Goal: Task Accomplishment & Management: Use online tool/utility

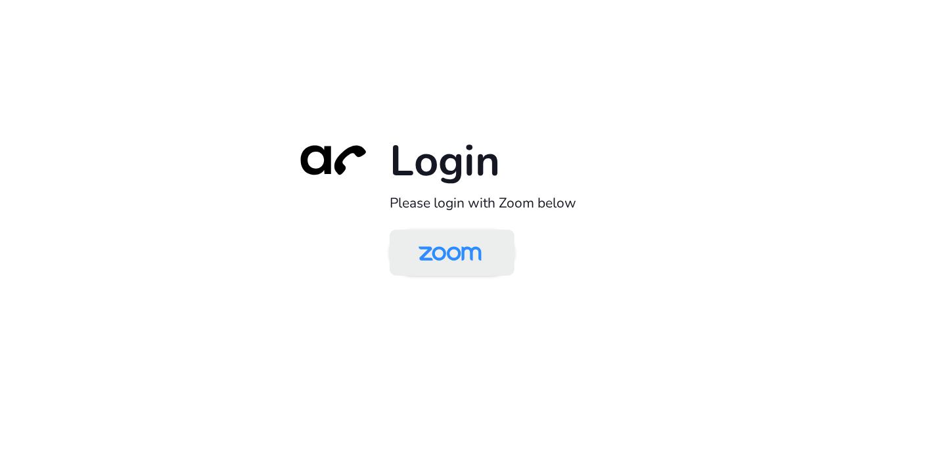
click at [457, 251] on img at bounding box center [450, 253] width 91 height 43
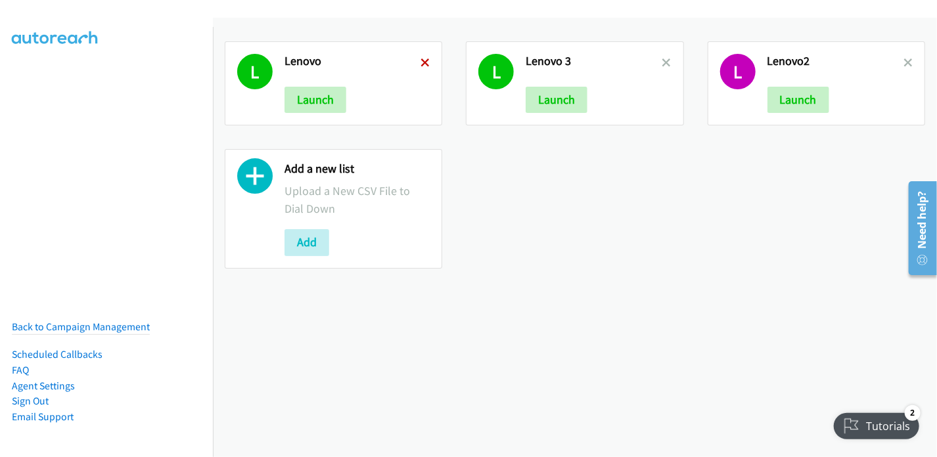
click at [426, 63] on icon at bounding box center [424, 63] width 9 height 9
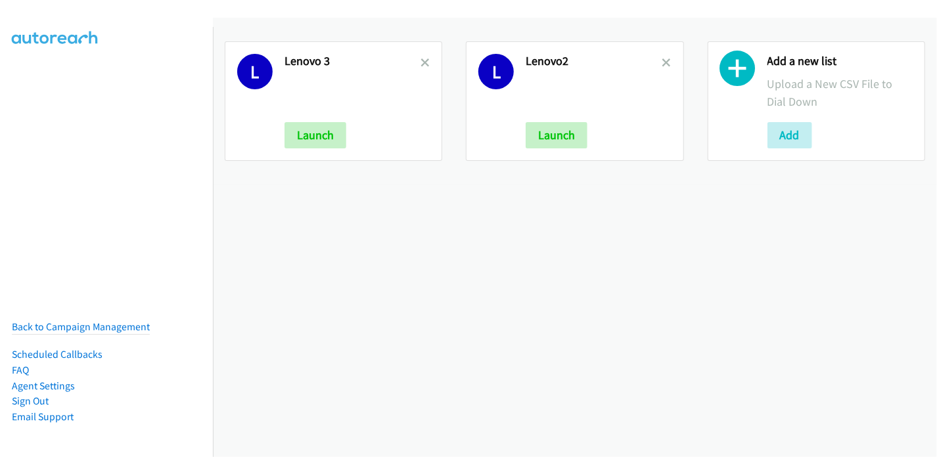
click at [426, 63] on icon at bounding box center [424, 63] width 9 height 9
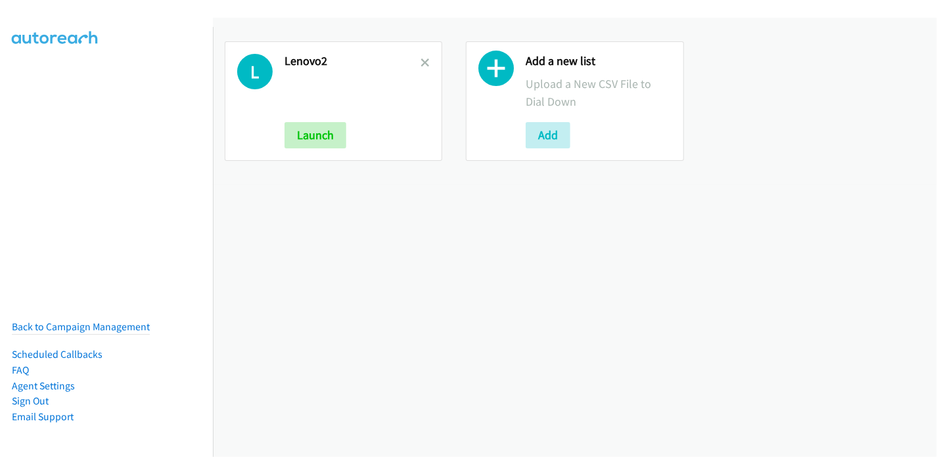
click at [426, 63] on icon at bounding box center [424, 63] width 9 height 9
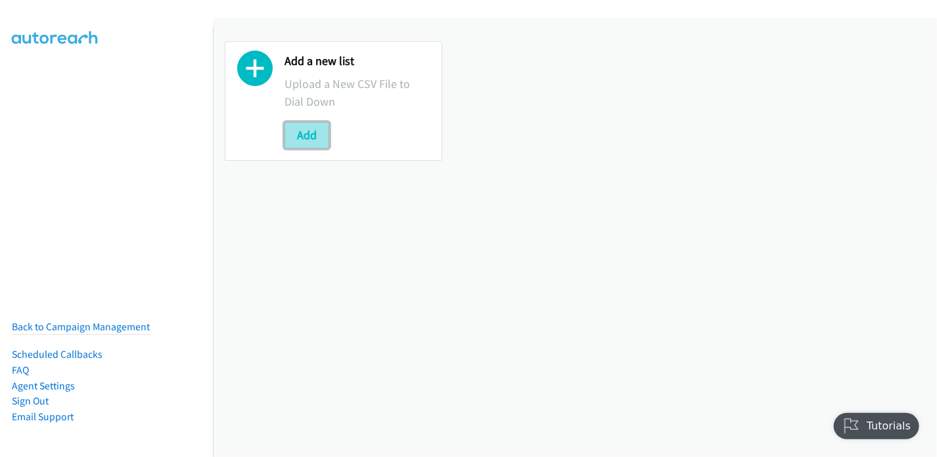
click at [299, 133] on button "Add" at bounding box center [306, 135] width 45 height 26
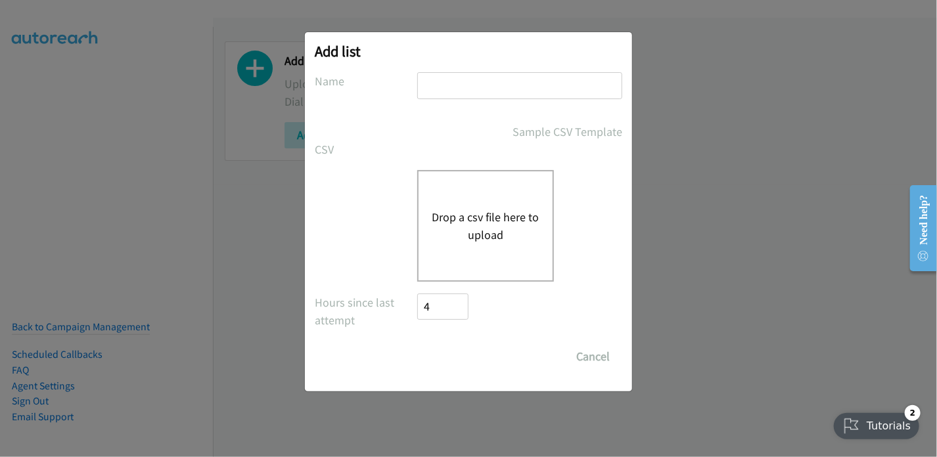
click at [441, 93] on input "text" at bounding box center [519, 85] width 205 height 27
click at [436, 86] on input "Lonovo" at bounding box center [519, 85] width 205 height 27
type input "Lenovo"
click at [466, 213] on button "Drop a csv file here to upload" at bounding box center [485, 225] width 108 height 35
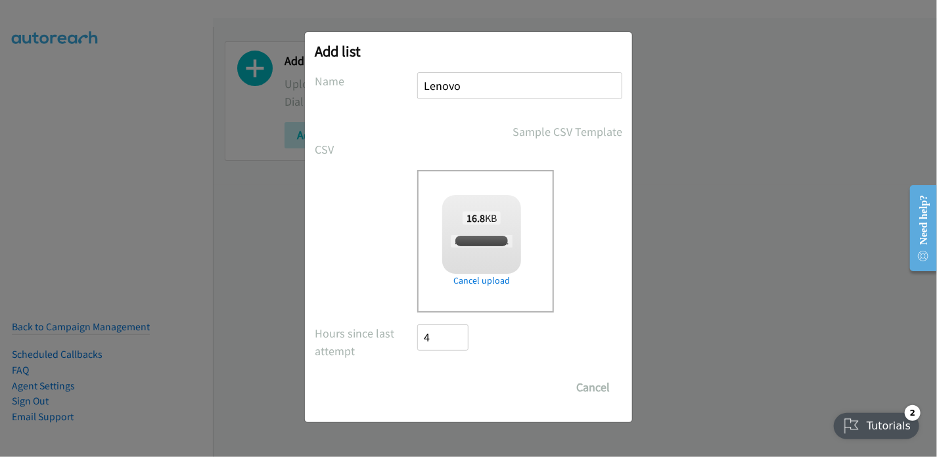
checkbox input "true"
click at [464, 389] on input "Save List" at bounding box center [451, 387] width 69 height 26
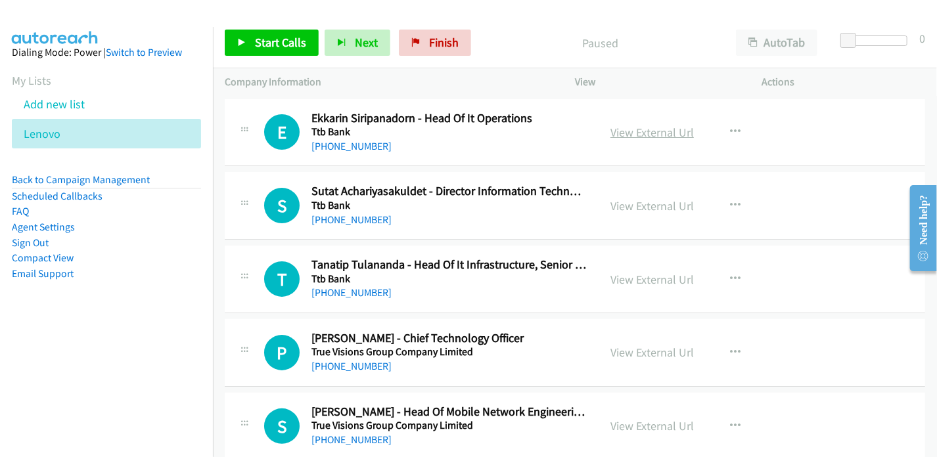
click at [675, 131] on link "View External Url" at bounding box center [651, 132] width 83 height 15
click at [30, 102] on link "Add new list" at bounding box center [54, 104] width 61 height 15
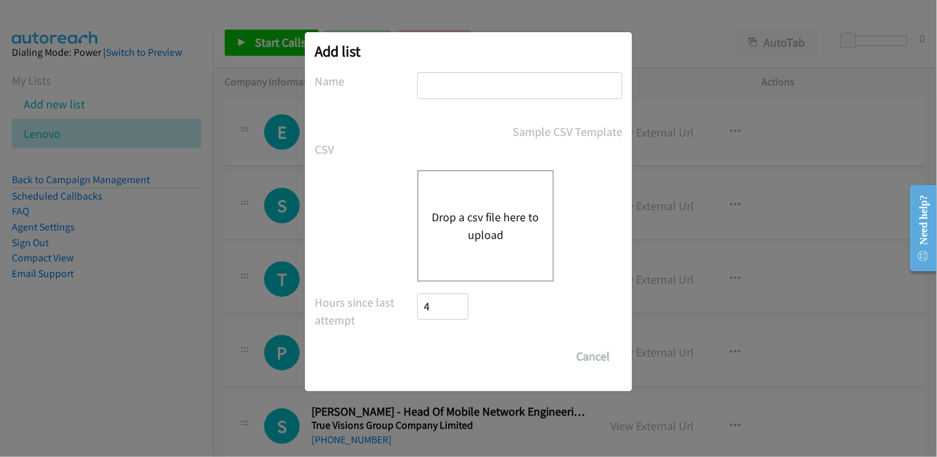
click at [465, 81] on input "text" at bounding box center [519, 85] width 205 height 27
type input "MY Lenovo"
click at [479, 223] on button "Drop a csv file here to upload" at bounding box center [485, 225] width 108 height 35
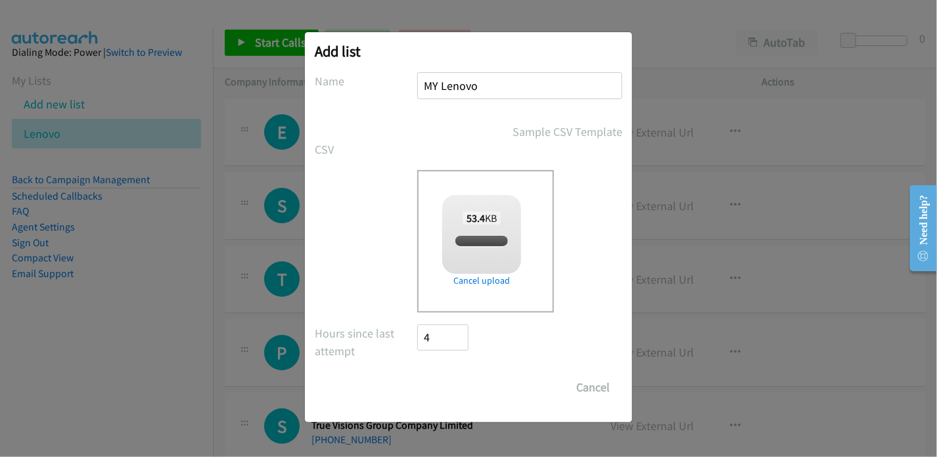
checkbox input "true"
click at [454, 383] on input "Save List" at bounding box center [451, 387] width 69 height 26
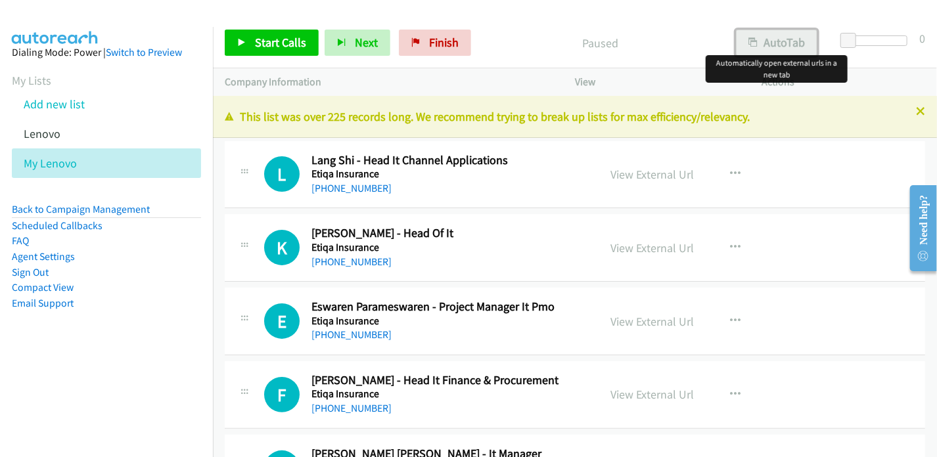
click at [765, 33] on button "AutoTab" at bounding box center [776, 43] width 81 height 26
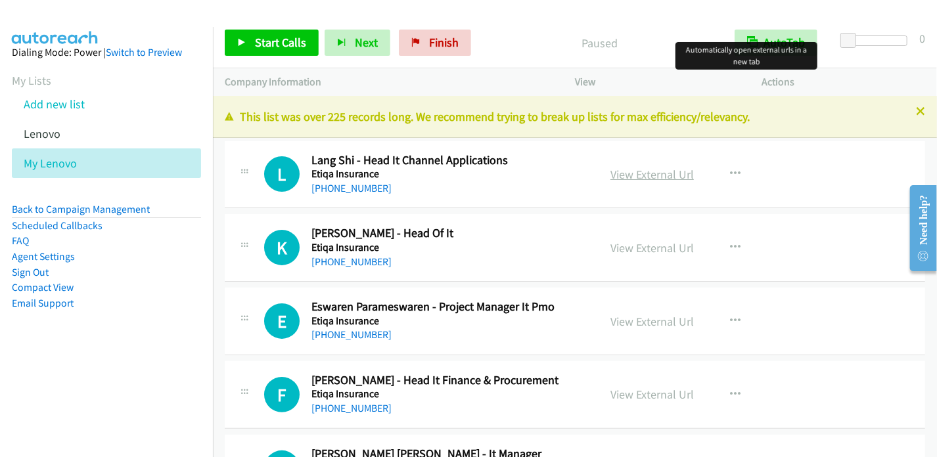
click at [648, 178] on link "View External Url" at bounding box center [651, 174] width 83 height 15
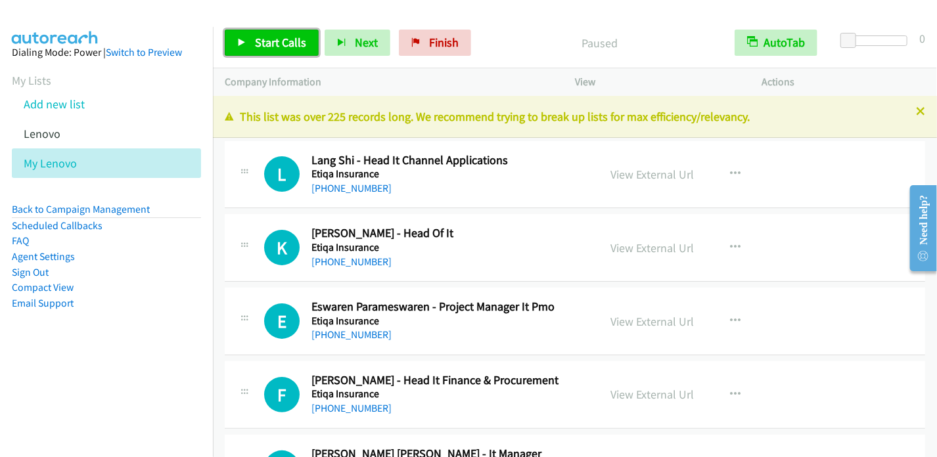
click at [271, 47] on span "Start Calls" at bounding box center [280, 42] width 51 height 15
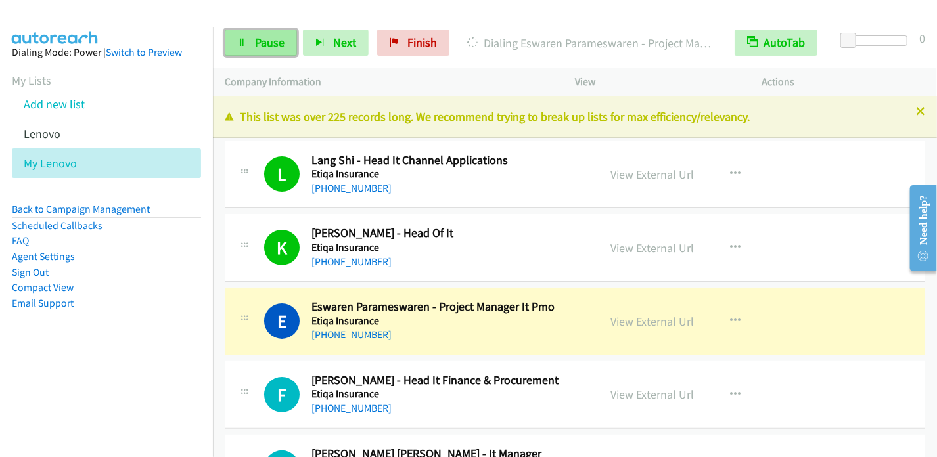
click at [275, 40] on span "Pause" at bounding box center [270, 42] width 30 height 15
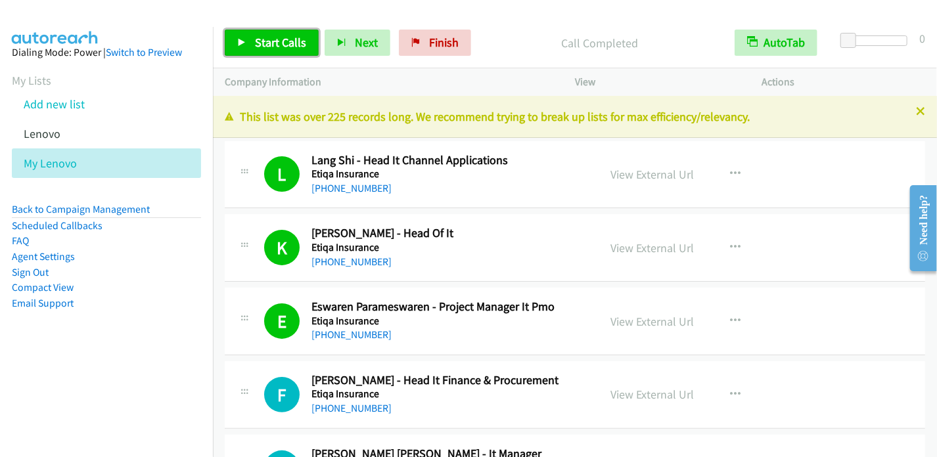
click at [278, 44] on span "Start Calls" at bounding box center [280, 42] width 51 height 15
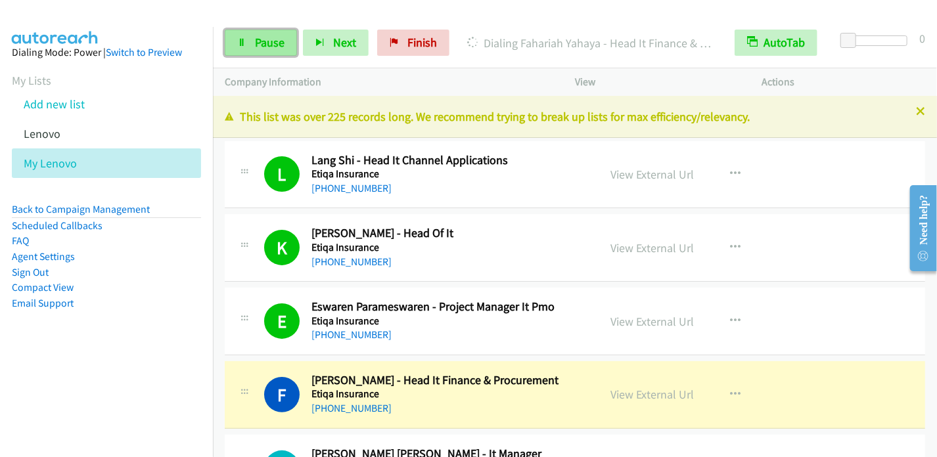
click at [268, 33] on link "Pause" at bounding box center [261, 43] width 72 height 26
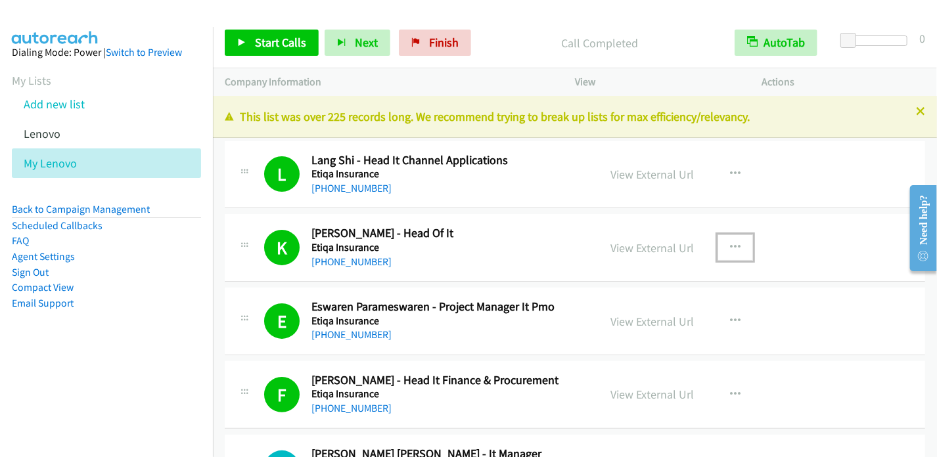
click at [735, 241] on button "button" at bounding box center [734, 247] width 35 height 26
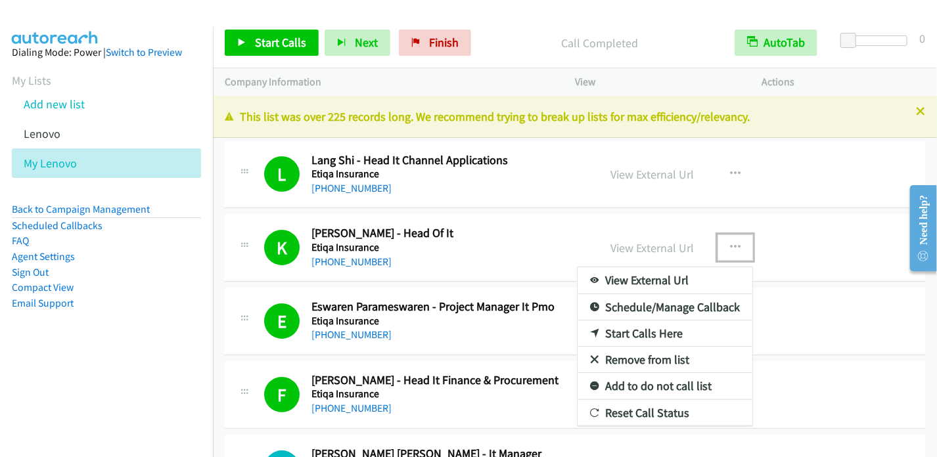
click at [676, 280] on link "View External Url" at bounding box center [664, 280] width 175 height 26
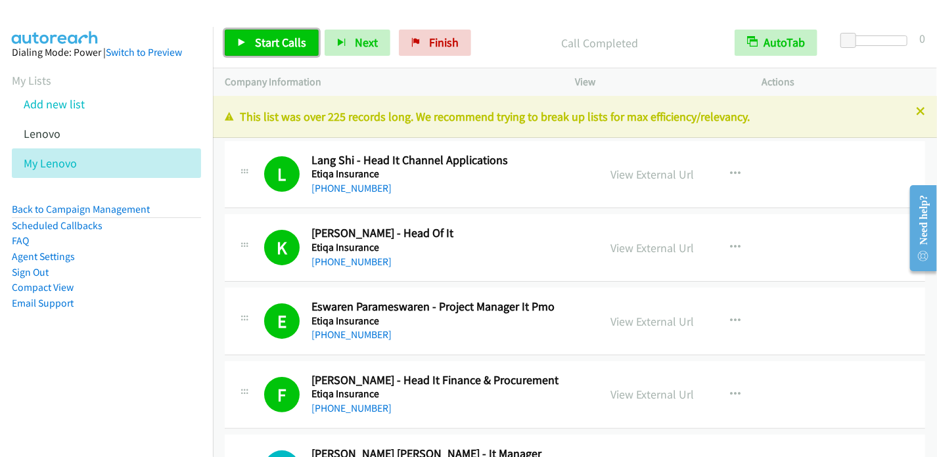
click at [239, 39] on icon at bounding box center [241, 43] width 9 height 9
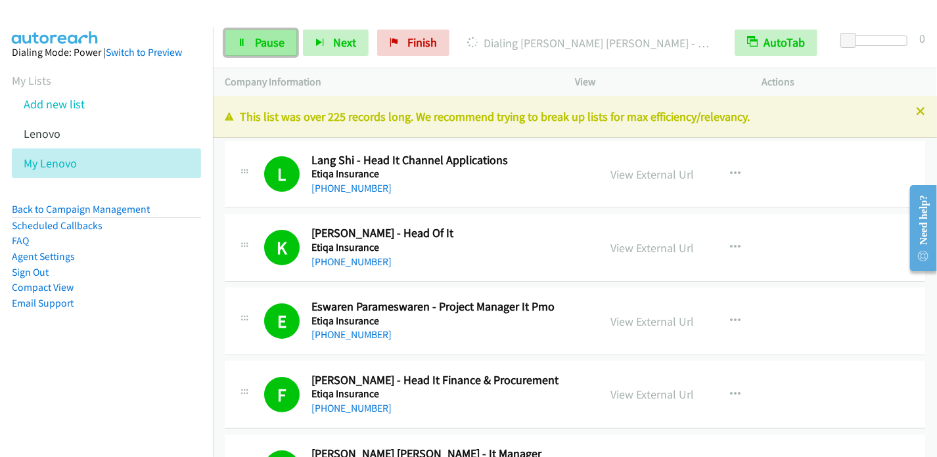
click at [273, 40] on span "Pause" at bounding box center [270, 42] width 30 height 15
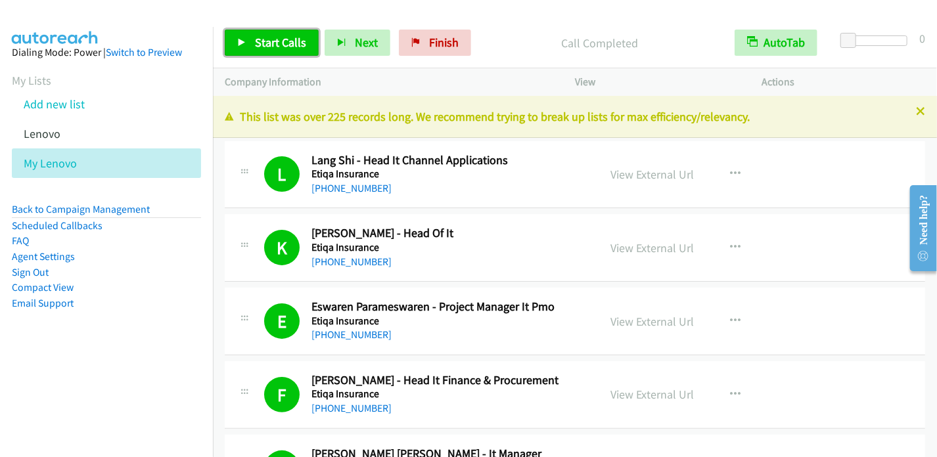
click at [268, 41] on span "Start Calls" at bounding box center [280, 42] width 51 height 15
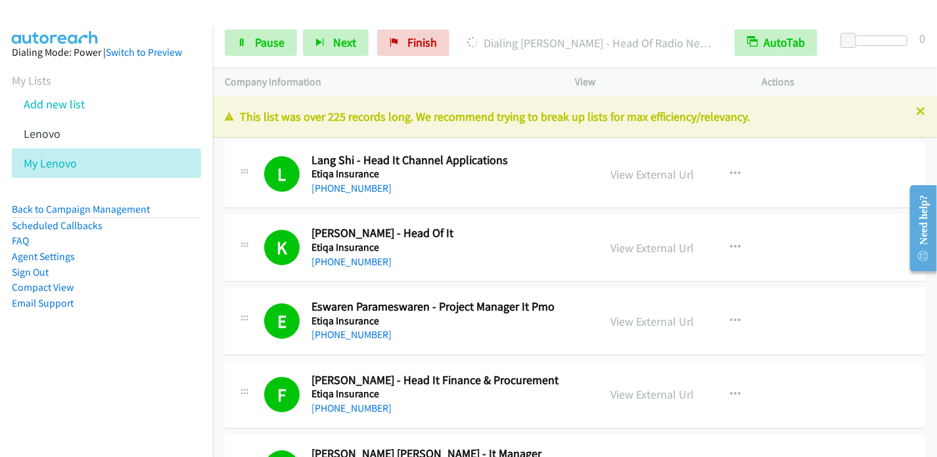
click at [266, 28] on div "Start Calls Pause Next Finish [PERSON_NAME] - Head Of Radio Network Planning An…" at bounding box center [575, 43] width 724 height 51
click at [249, 35] on link "Pause" at bounding box center [261, 43] width 72 height 26
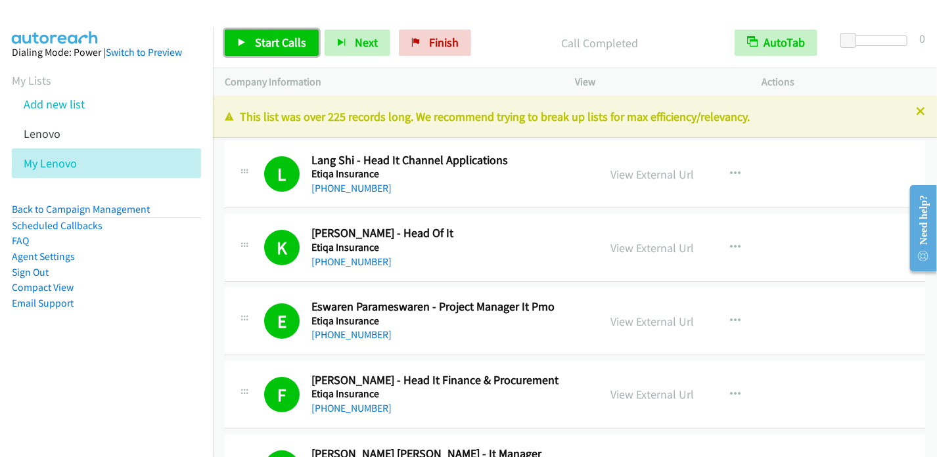
click at [290, 41] on span "Start Calls" at bounding box center [280, 42] width 51 height 15
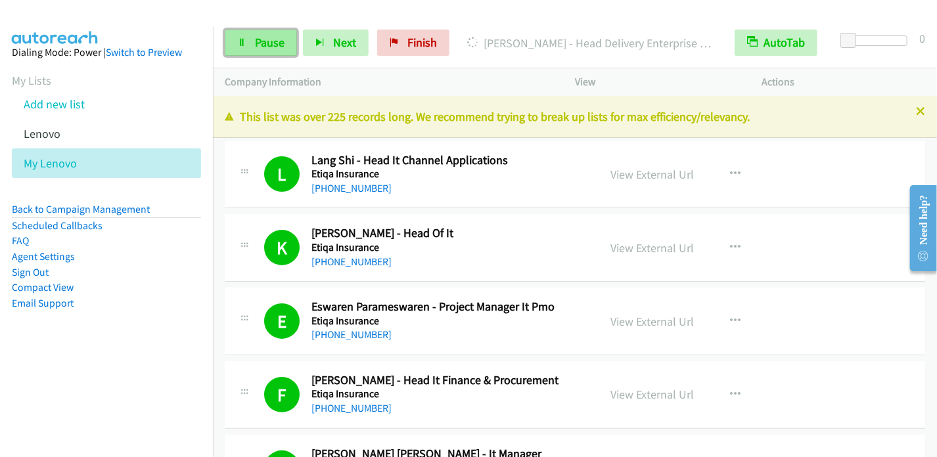
drag, startPoint x: 280, startPoint y: 44, endPoint x: 292, endPoint y: 34, distance: 15.4
click at [280, 45] on span "Pause" at bounding box center [270, 42] width 30 height 15
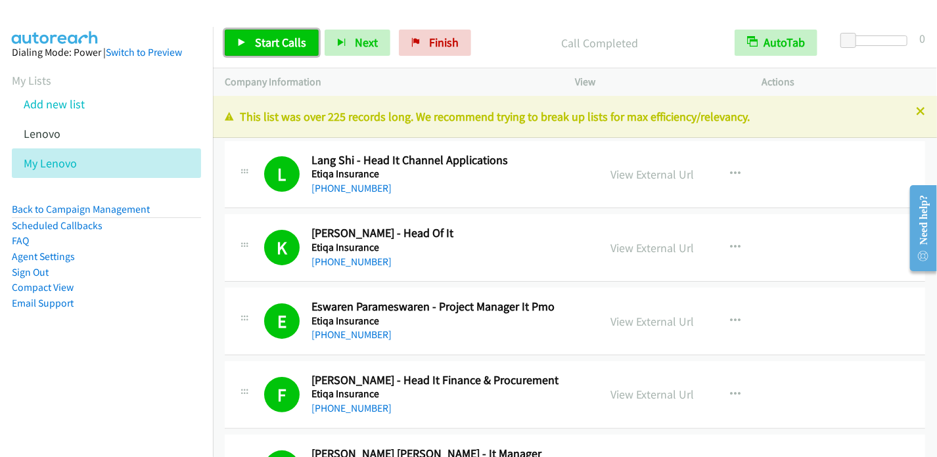
click at [284, 40] on span "Start Calls" at bounding box center [280, 42] width 51 height 15
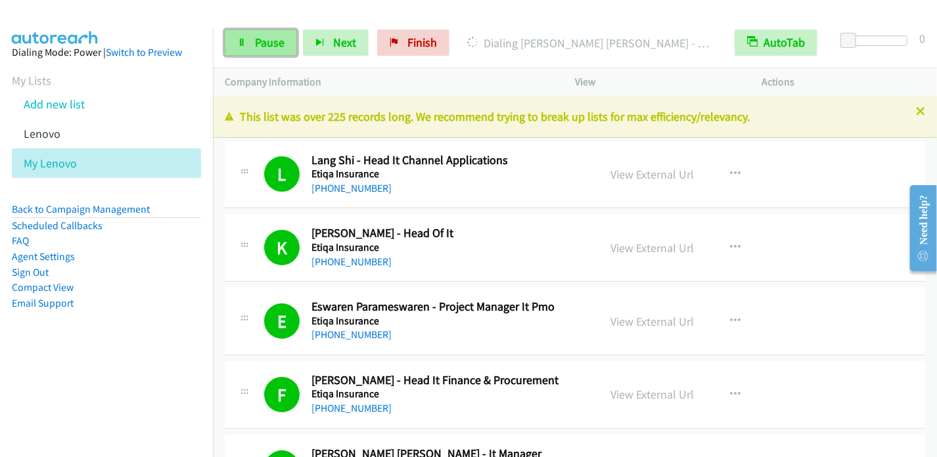
click at [250, 44] on link "Pause" at bounding box center [261, 43] width 72 height 26
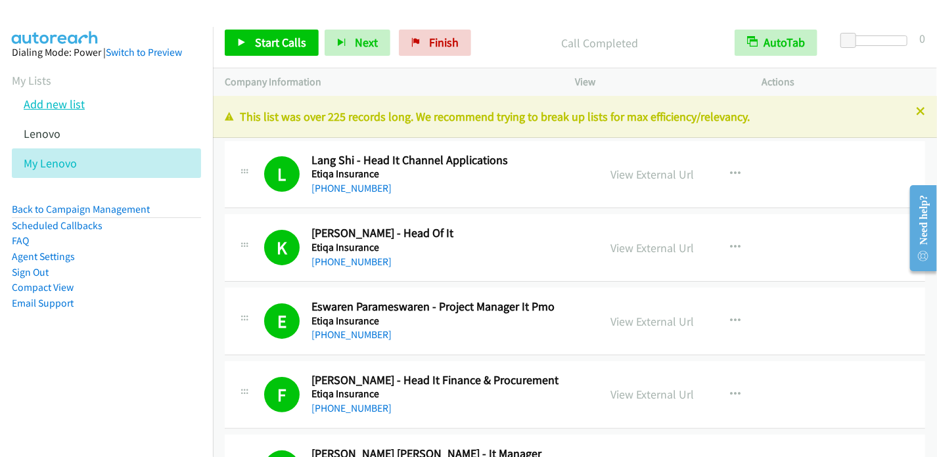
click at [60, 104] on link "Add new list" at bounding box center [54, 104] width 61 height 15
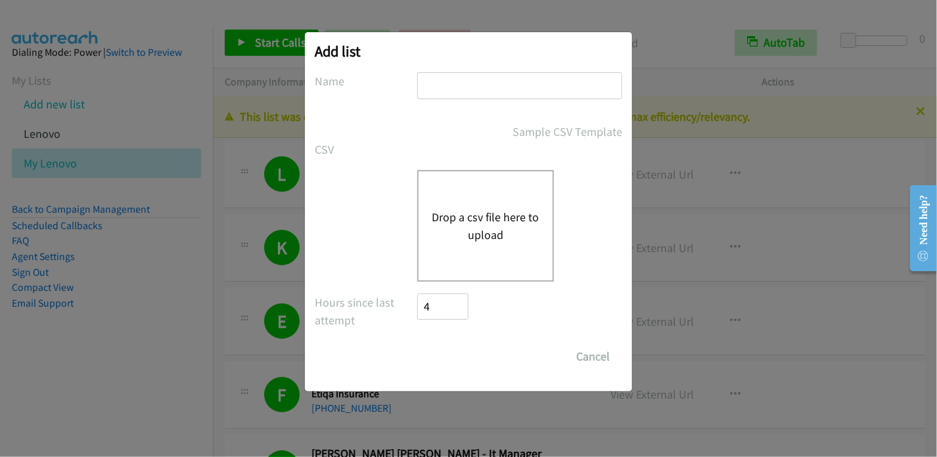
click at [445, 83] on input "text" at bounding box center [519, 85] width 205 height 27
type input "Lenovo2"
click at [474, 217] on button "Drop a csv file here to upload" at bounding box center [485, 225] width 108 height 35
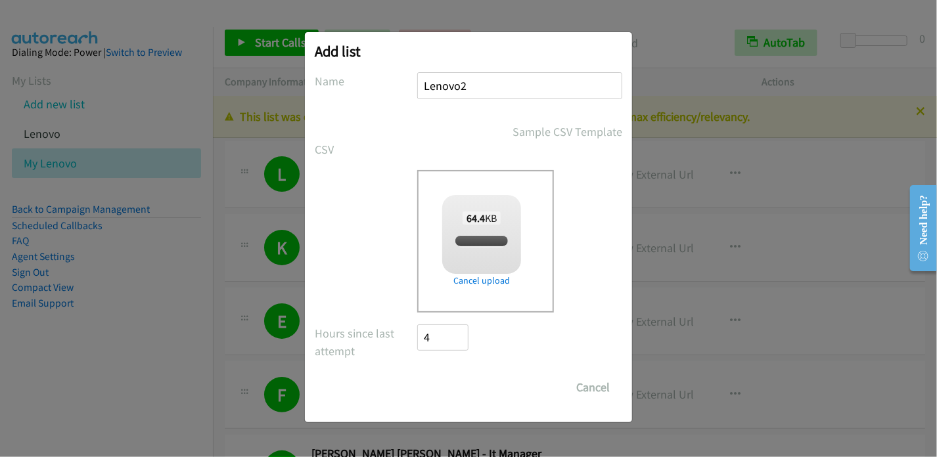
checkbox input "true"
click at [452, 389] on input "Save List" at bounding box center [451, 387] width 69 height 26
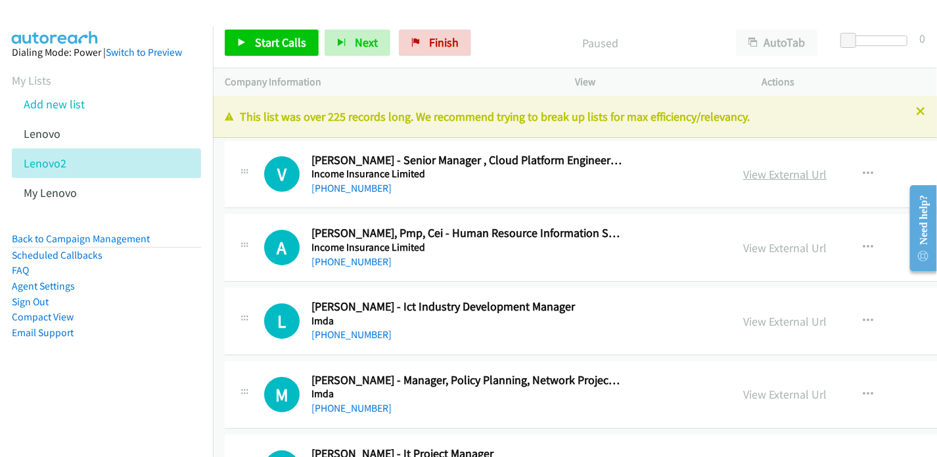
click at [744, 173] on link "View External Url" at bounding box center [784, 174] width 83 height 15
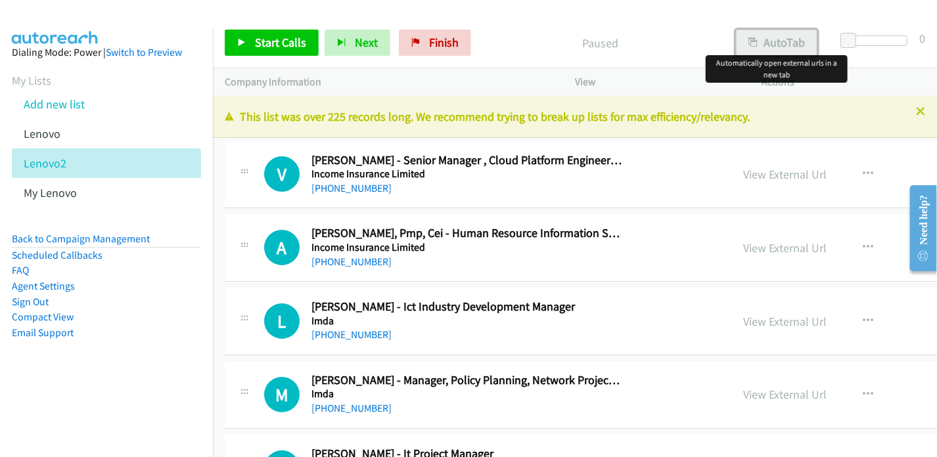
click at [780, 46] on button "AutoTab" at bounding box center [776, 43] width 81 height 26
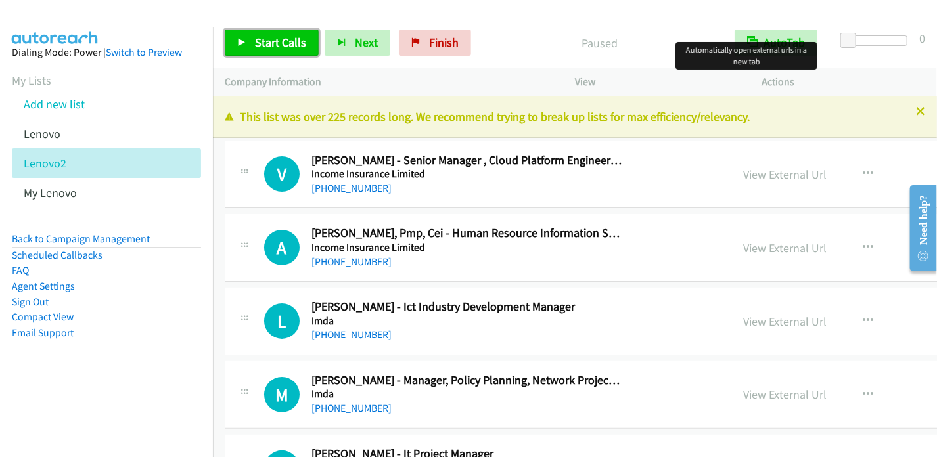
click at [270, 41] on span "Start Calls" at bounding box center [280, 42] width 51 height 15
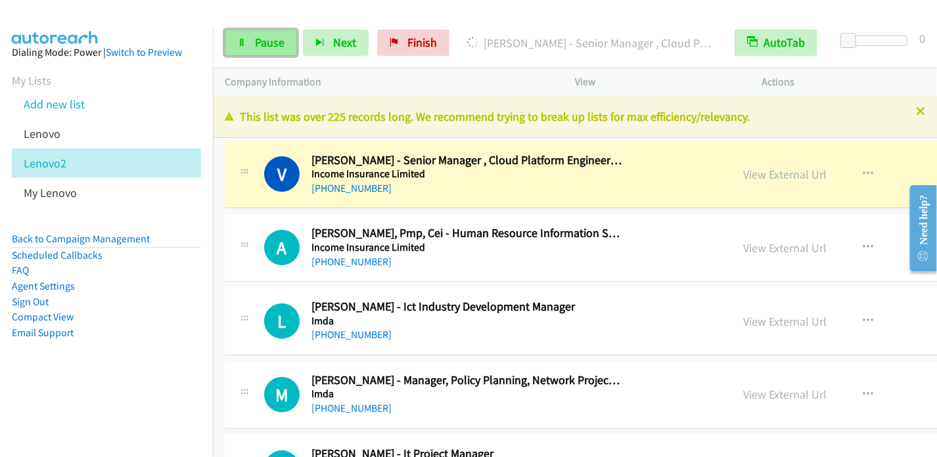
click at [271, 47] on span "Pause" at bounding box center [270, 42] width 30 height 15
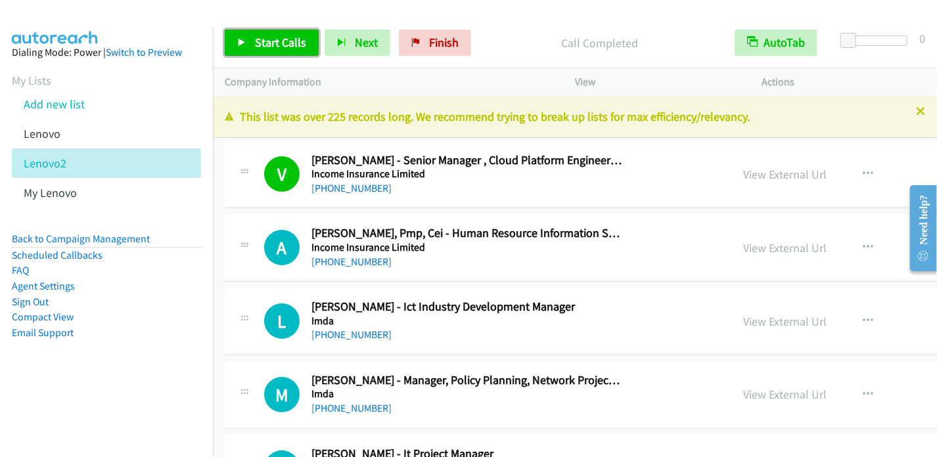
click at [239, 44] on icon at bounding box center [241, 43] width 9 height 9
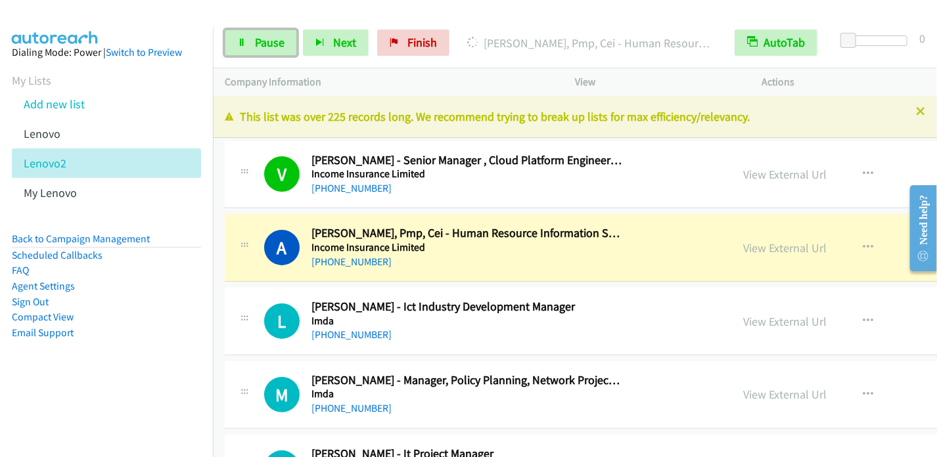
drag, startPoint x: 259, startPoint y: 44, endPoint x: 301, endPoint y: 35, distance: 42.2
click at [259, 44] on span "Pause" at bounding box center [270, 42] width 30 height 15
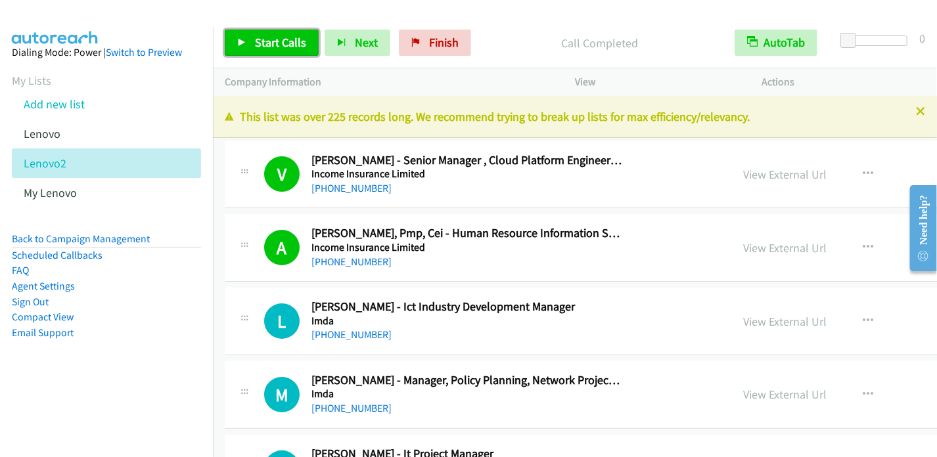
click at [281, 41] on span "Start Calls" at bounding box center [280, 42] width 51 height 15
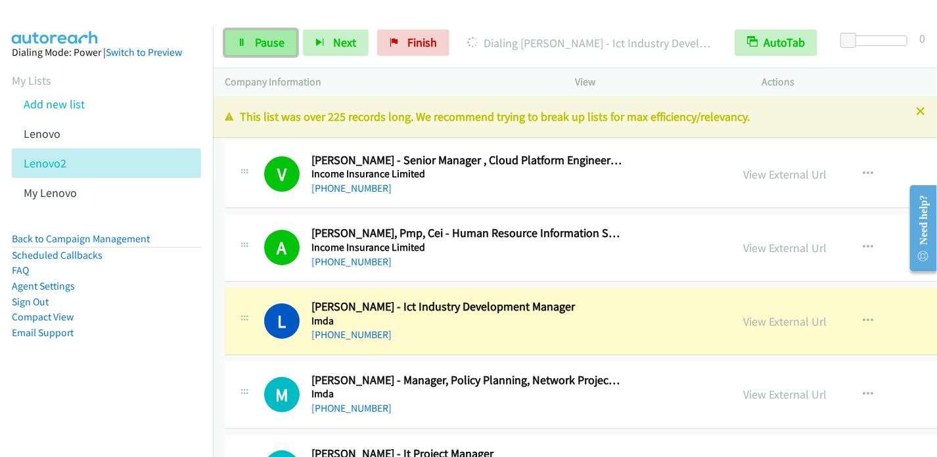
click at [269, 39] on span "Pause" at bounding box center [270, 42] width 30 height 15
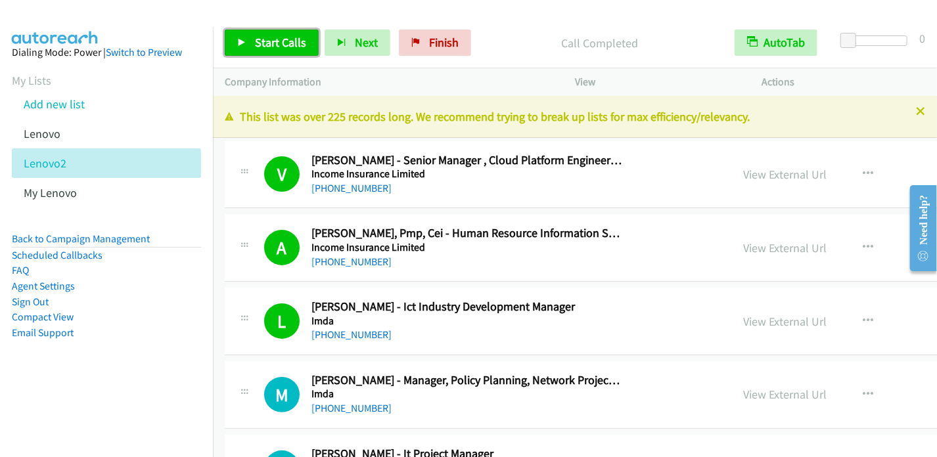
click at [260, 45] on span "Start Calls" at bounding box center [280, 42] width 51 height 15
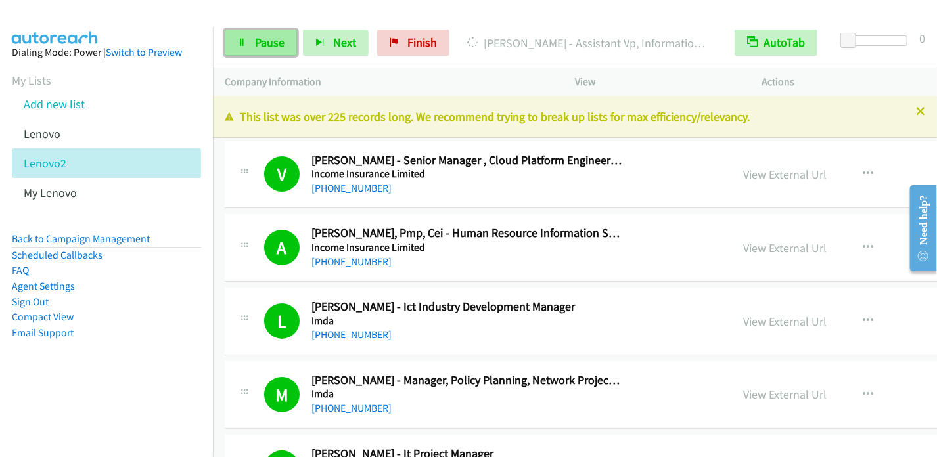
click at [255, 46] on span "Pause" at bounding box center [270, 42] width 30 height 15
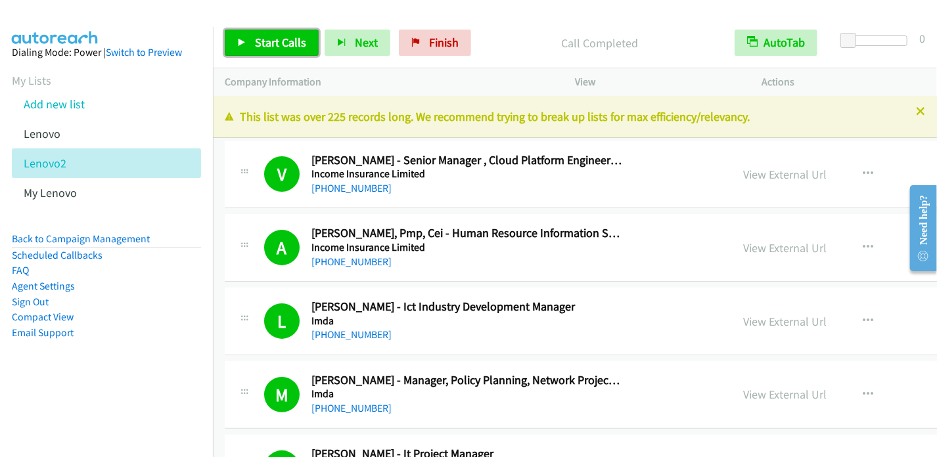
click at [278, 48] on span "Start Calls" at bounding box center [280, 42] width 51 height 15
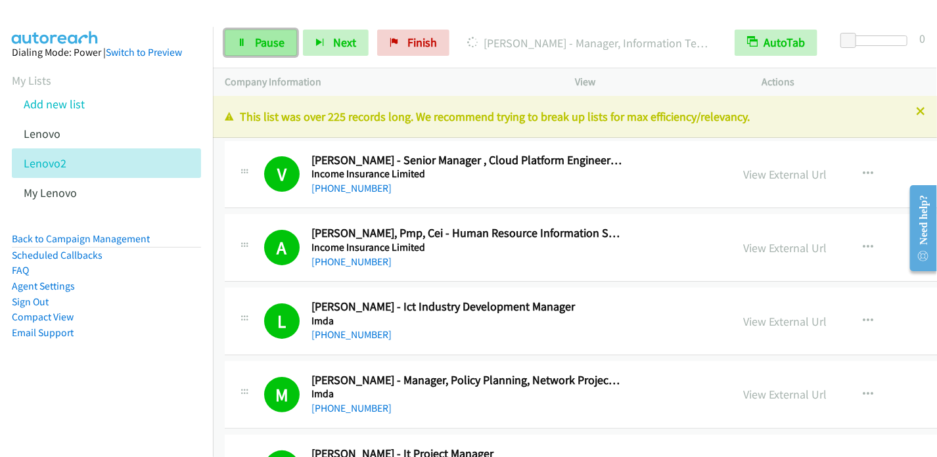
click at [278, 45] on span "Pause" at bounding box center [270, 42] width 30 height 15
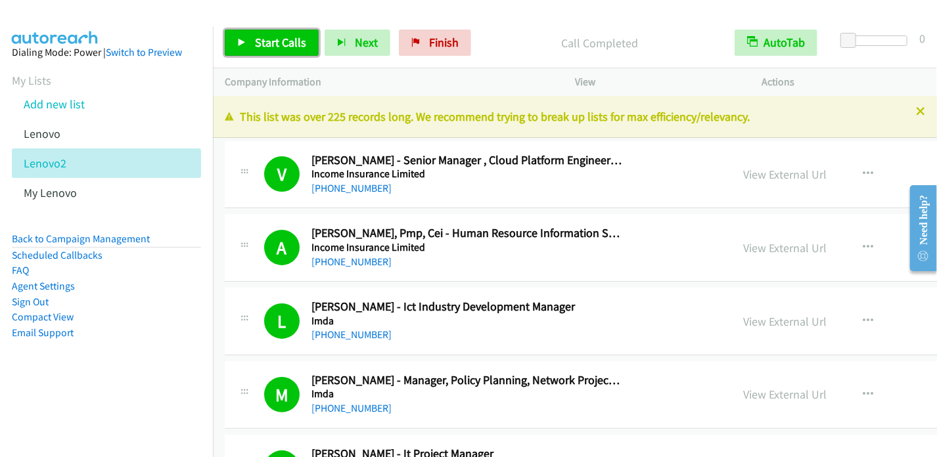
click at [278, 41] on span "Start Calls" at bounding box center [280, 42] width 51 height 15
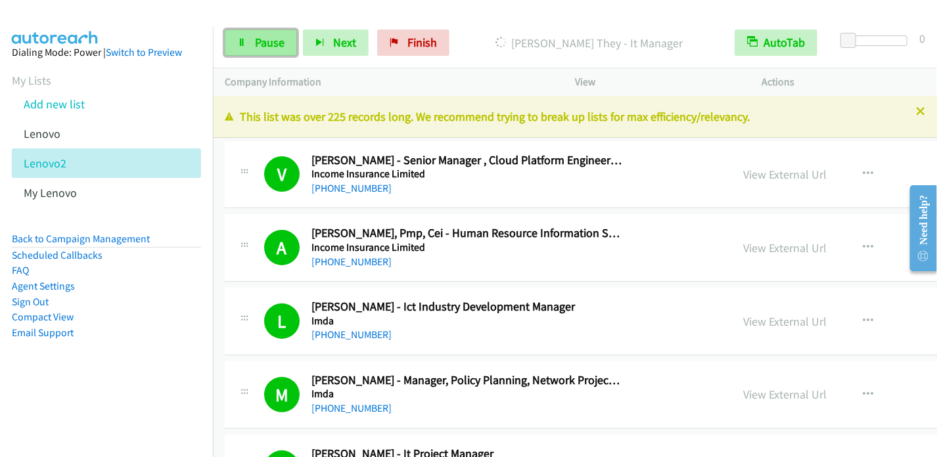
click at [273, 47] on span "Pause" at bounding box center [270, 42] width 30 height 15
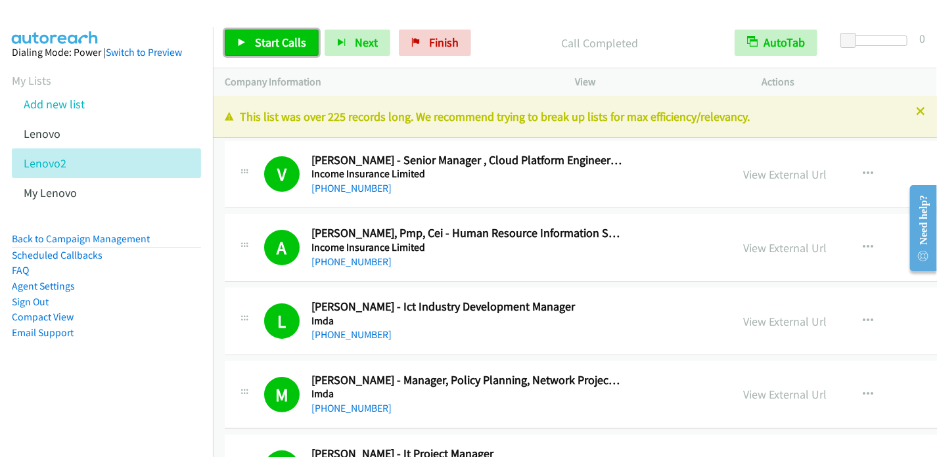
click at [276, 41] on span "Start Calls" at bounding box center [280, 42] width 51 height 15
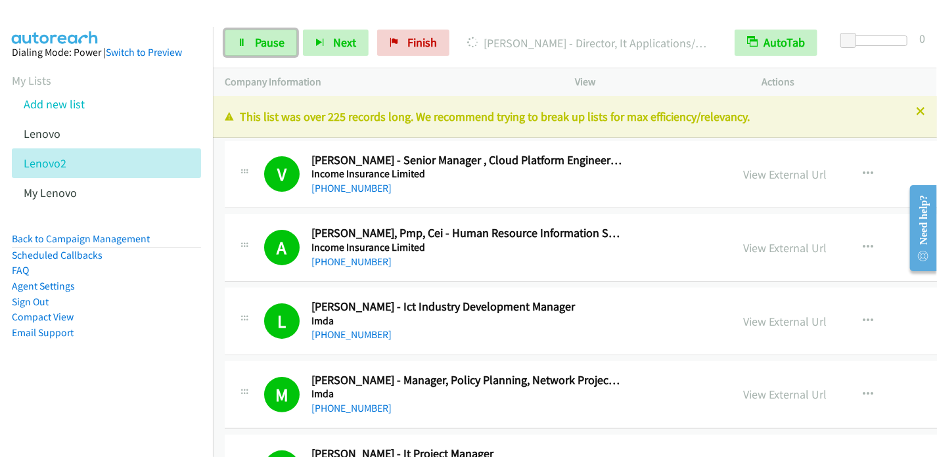
drag, startPoint x: 263, startPoint y: 32, endPoint x: 275, endPoint y: 26, distance: 13.2
click at [263, 32] on link "Pause" at bounding box center [261, 43] width 72 height 26
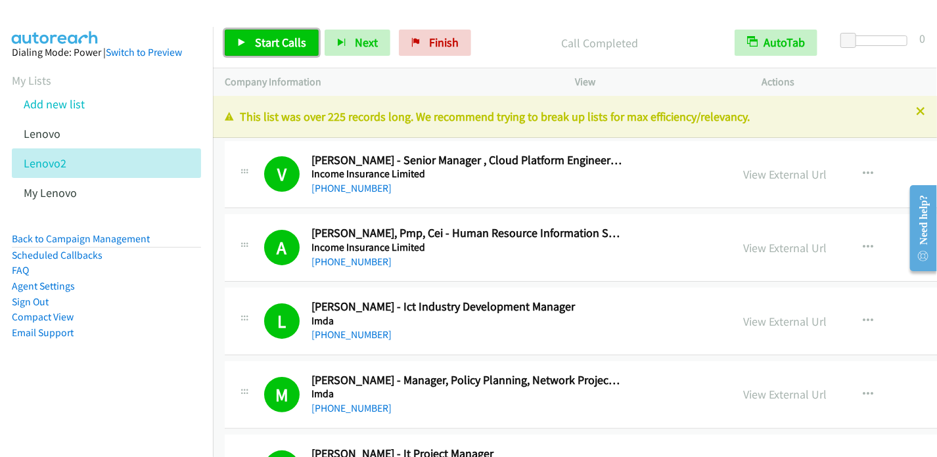
click at [240, 45] on icon at bounding box center [241, 43] width 9 height 9
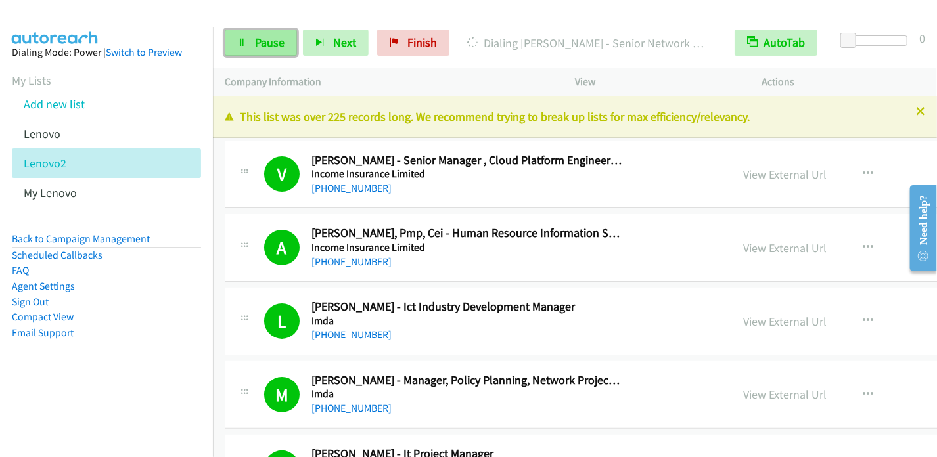
click at [255, 45] on span "Pause" at bounding box center [270, 42] width 30 height 15
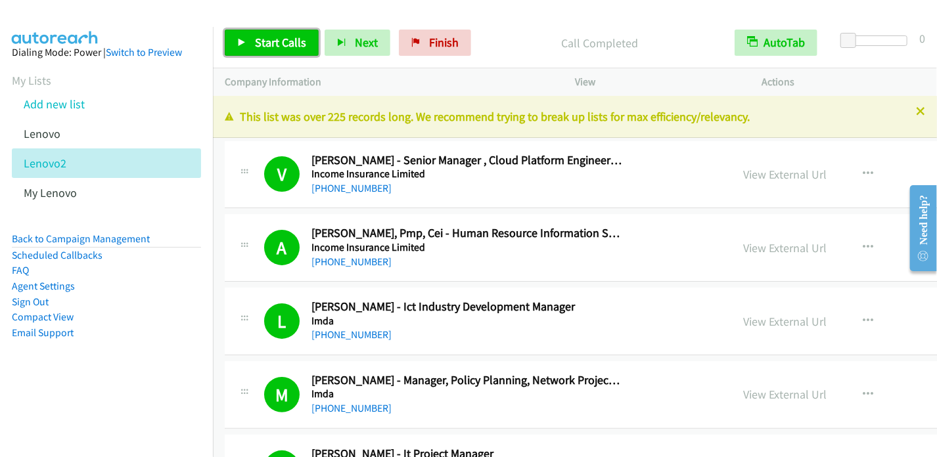
click at [268, 49] on link "Start Calls" at bounding box center [272, 43] width 94 height 26
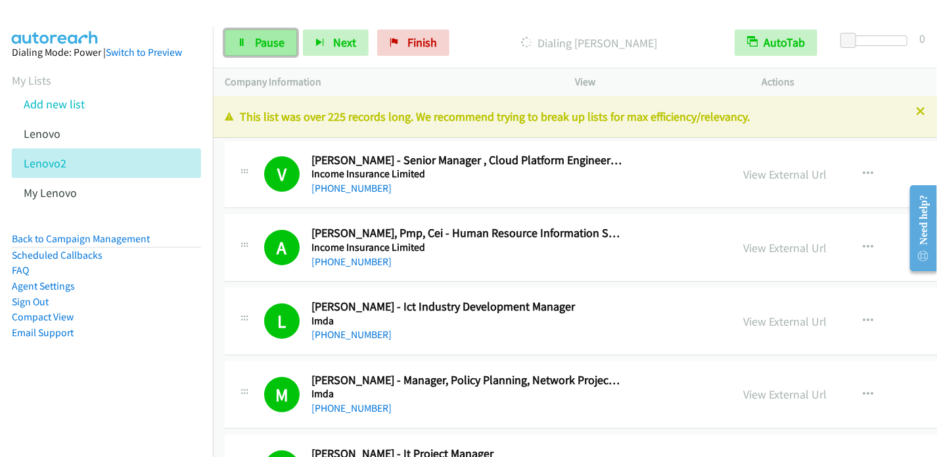
click at [245, 39] on icon at bounding box center [241, 43] width 9 height 9
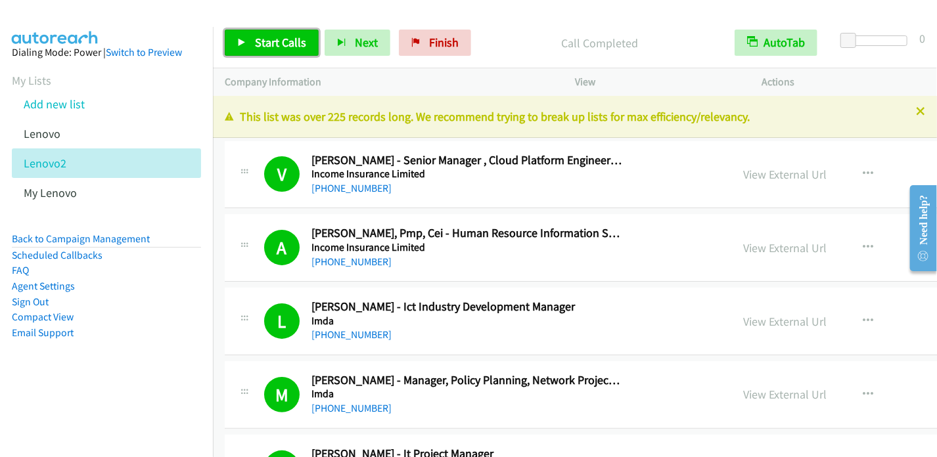
click at [271, 42] on span "Start Calls" at bounding box center [280, 42] width 51 height 15
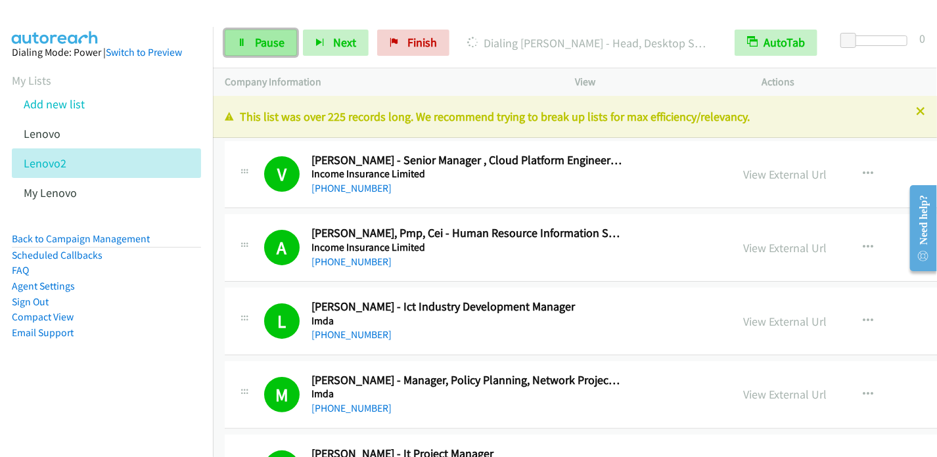
click at [272, 39] on span "Pause" at bounding box center [270, 42] width 30 height 15
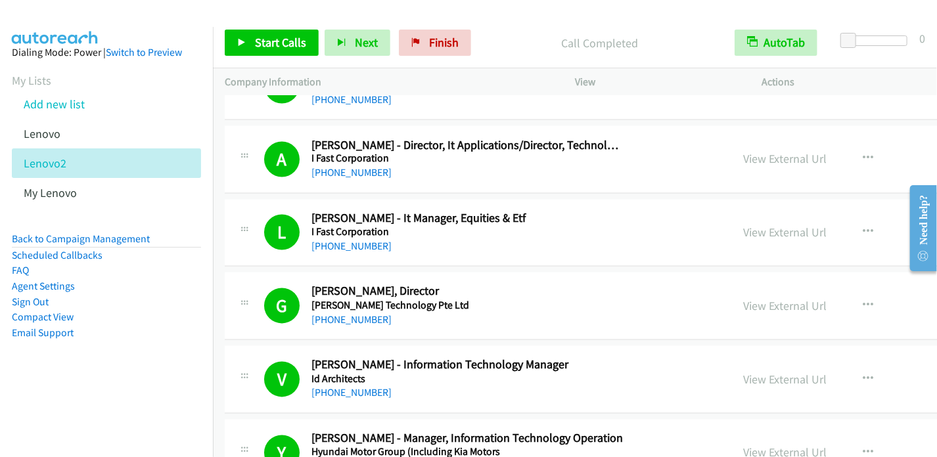
scroll to position [1051, 0]
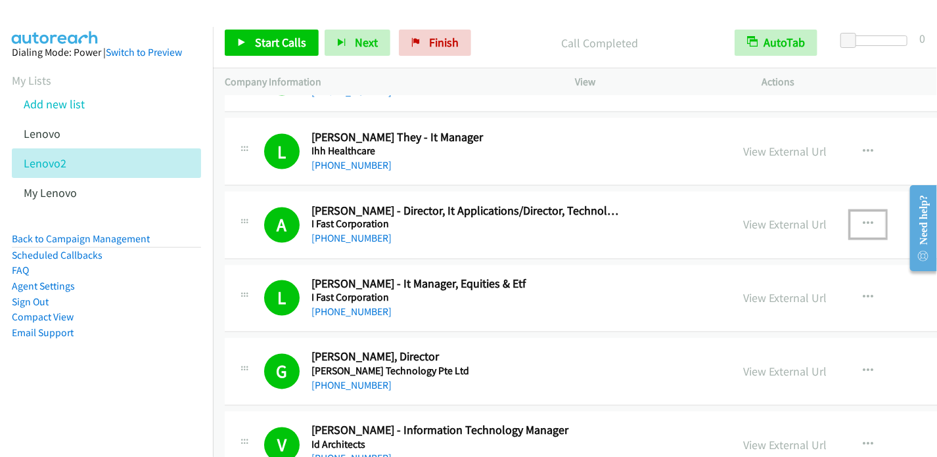
click at [862, 219] on icon "button" at bounding box center [867, 224] width 11 height 11
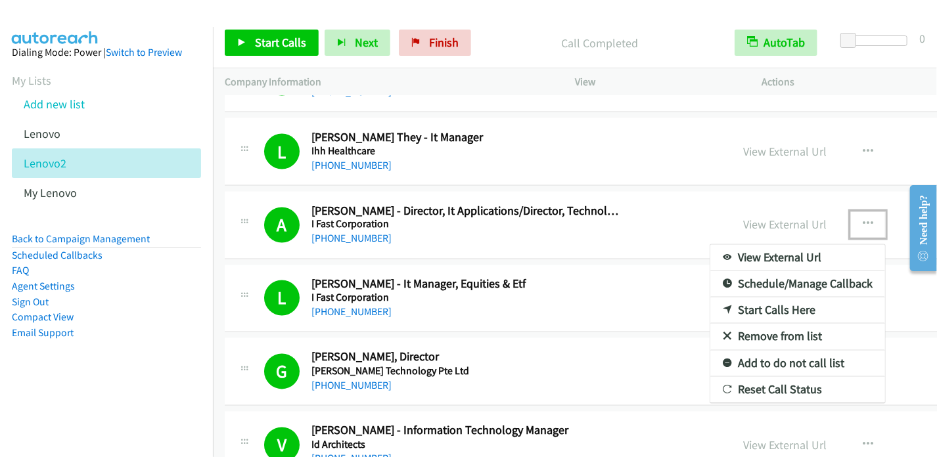
click at [741, 257] on link "View External Url" at bounding box center [797, 258] width 175 height 26
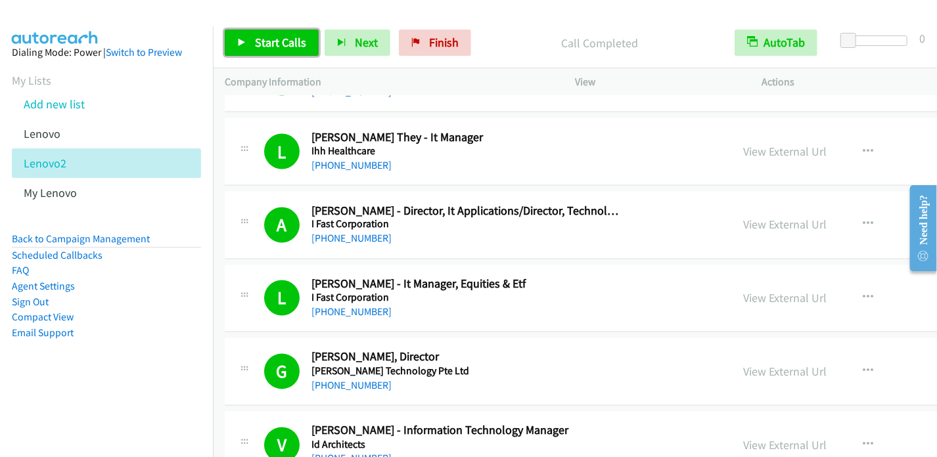
drag, startPoint x: 265, startPoint y: 44, endPoint x: 278, endPoint y: 34, distance: 16.9
click at [265, 44] on span "Start Calls" at bounding box center [280, 42] width 51 height 15
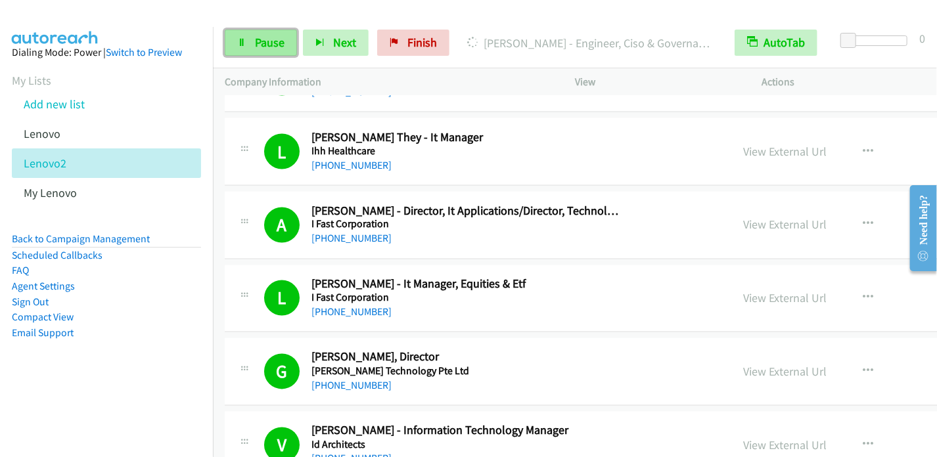
click at [273, 49] on link "Pause" at bounding box center [261, 43] width 72 height 26
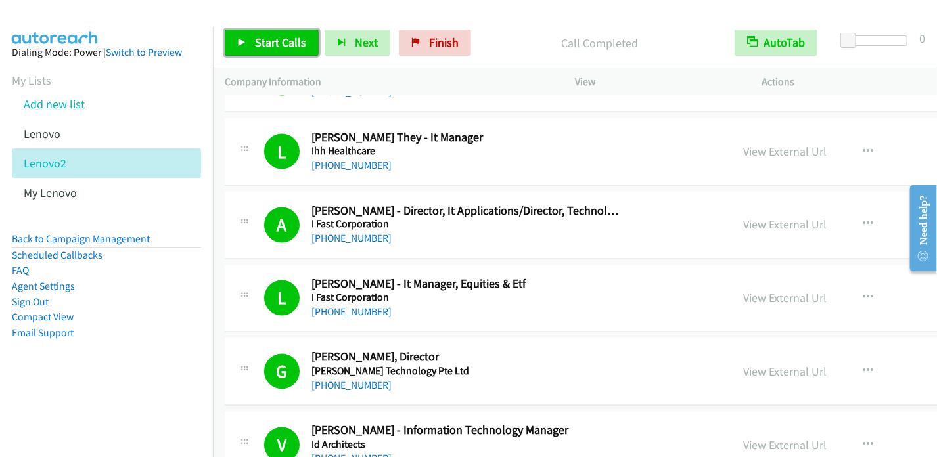
click at [273, 47] on span "Start Calls" at bounding box center [280, 42] width 51 height 15
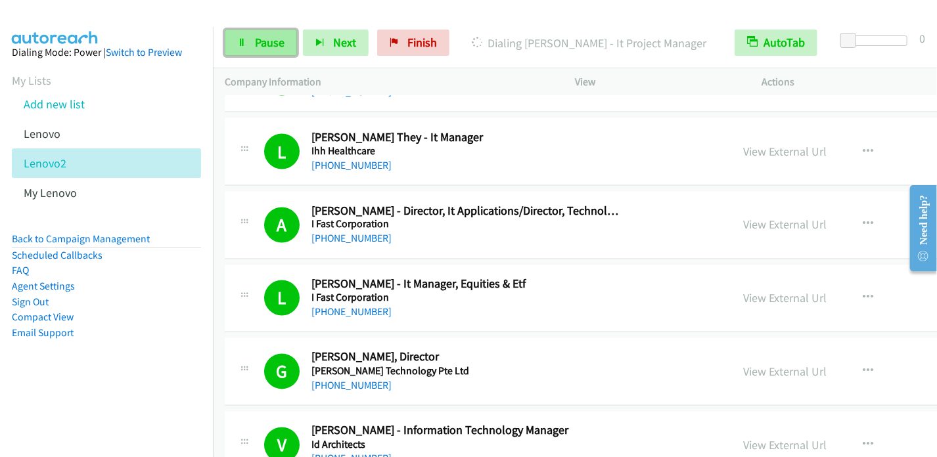
click at [274, 39] on span "Pause" at bounding box center [270, 42] width 30 height 15
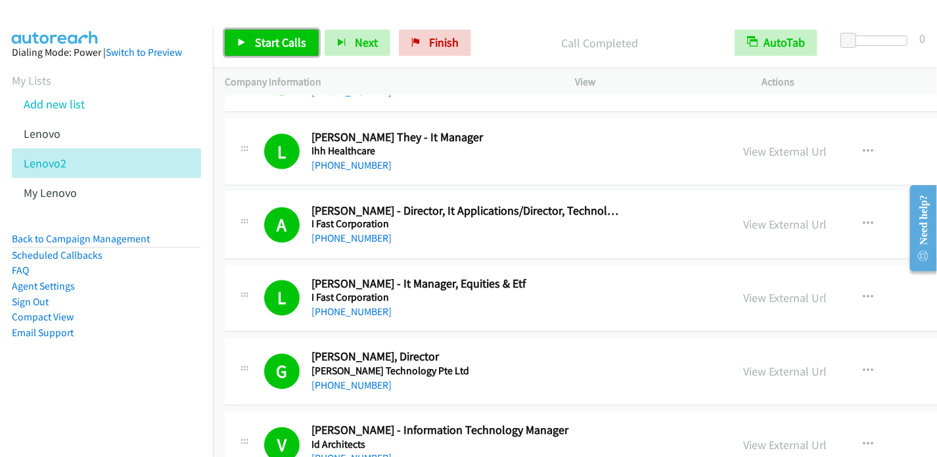
click at [276, 43] on span "Start Calls" at bounding box center [280, 42] width 51 height 15
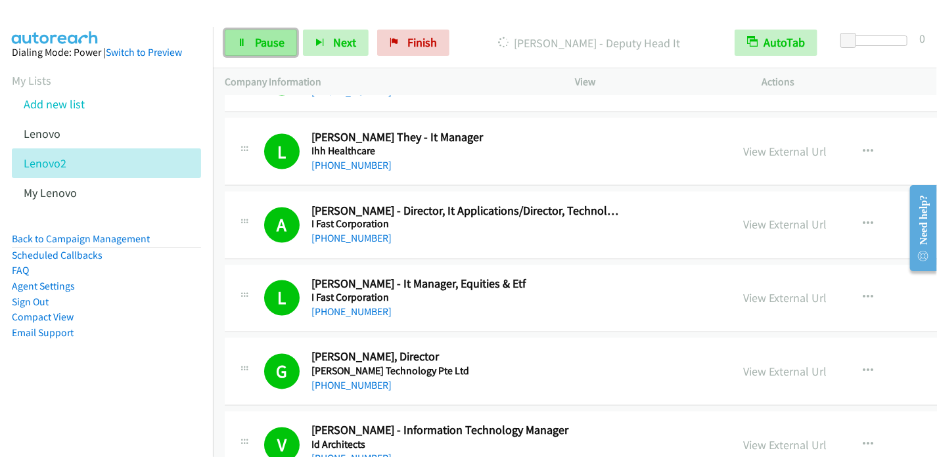
click at [252, 40] on link "Pause" at bounding box center [261, 43] width 72 height 26
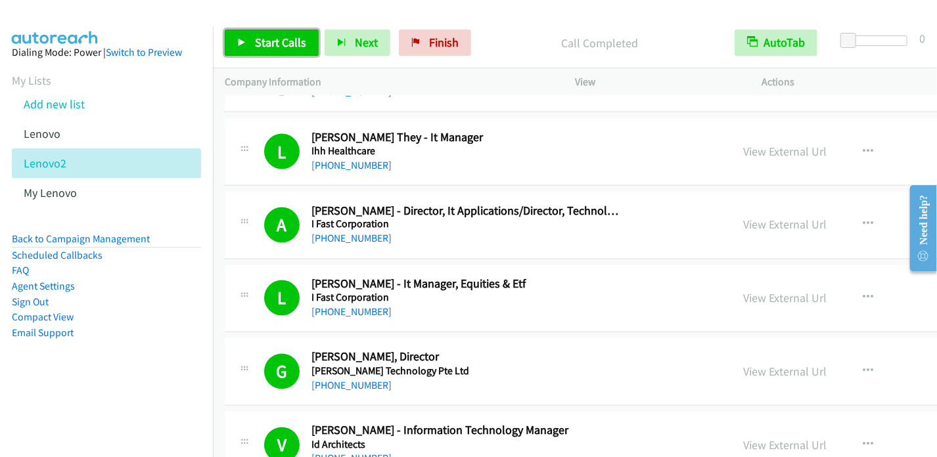
click at [272, 45] on span "Start Calls" at bounding box center [280, 42] width 51 height 15
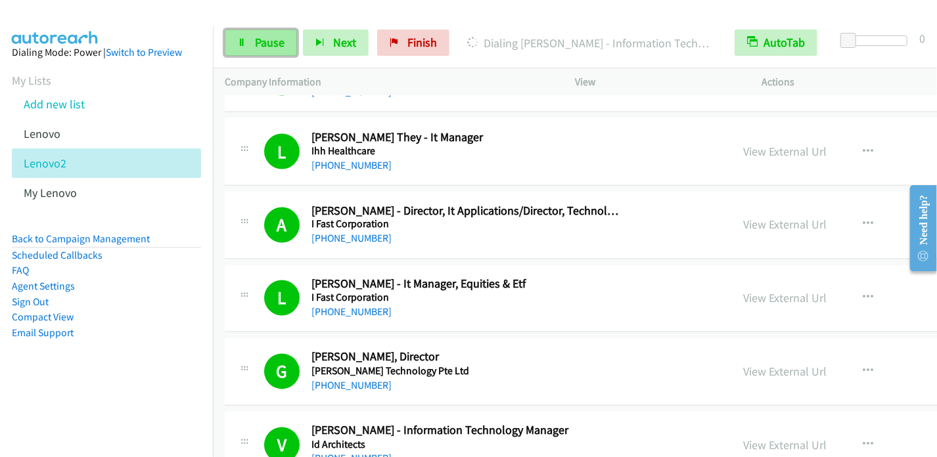
click at [267, 45] on span "Pause" at bounding box center [270, 42] width 30 height 15
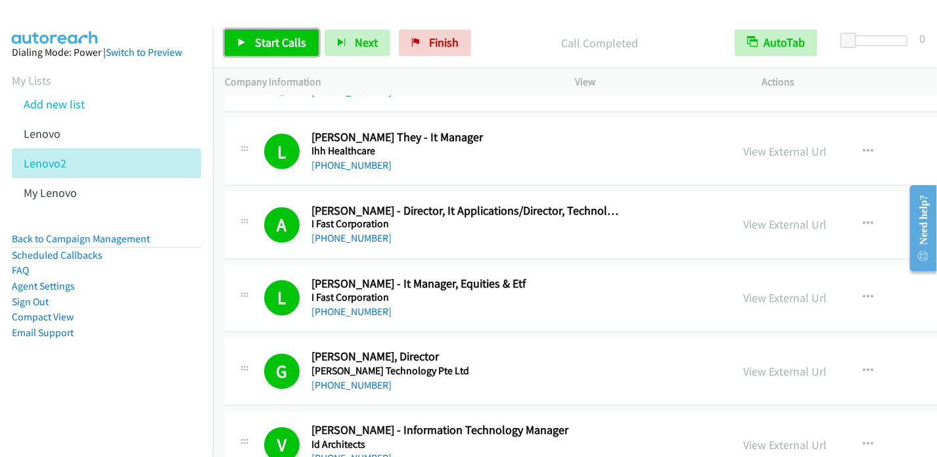
click at [269, 47] on span "Start Calls" at bounding box center [280, 42] width 51 height 15
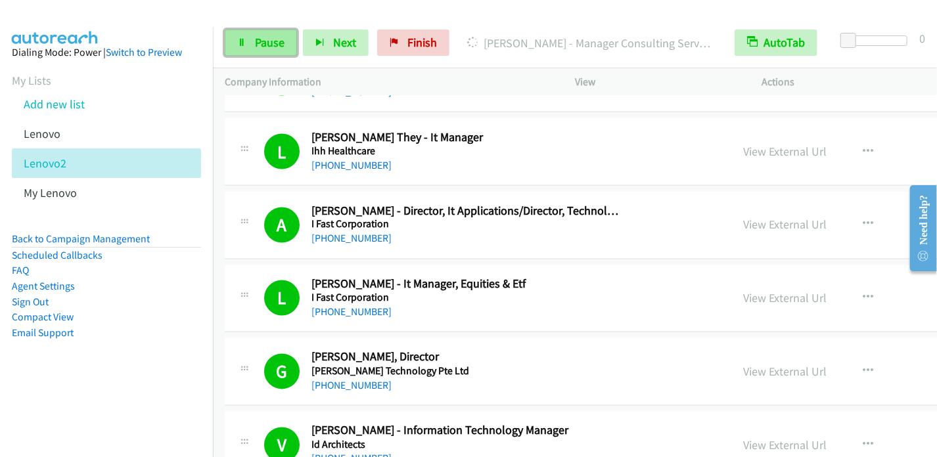
click at [257, 33] on link "Pause" at bounding box center [261, 43] width 72 height 26
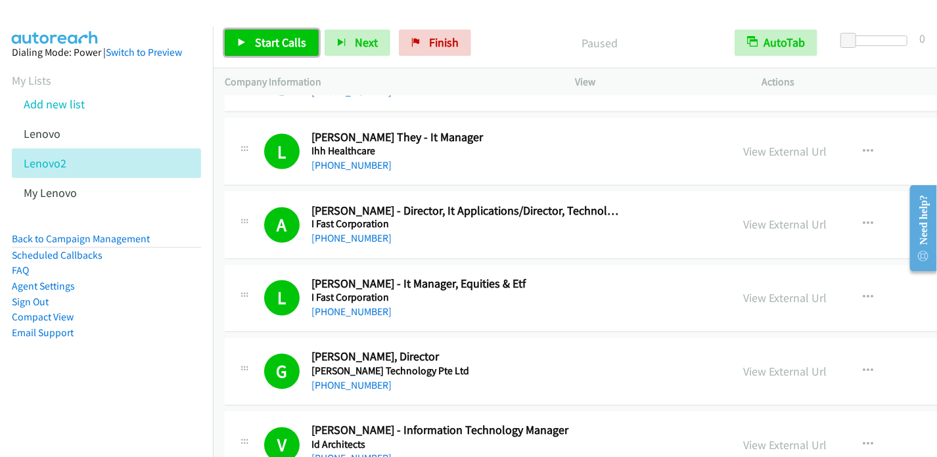
click at [255, 43] on span "Start Calls" at bounding box center [280, 42] width 51 height 15
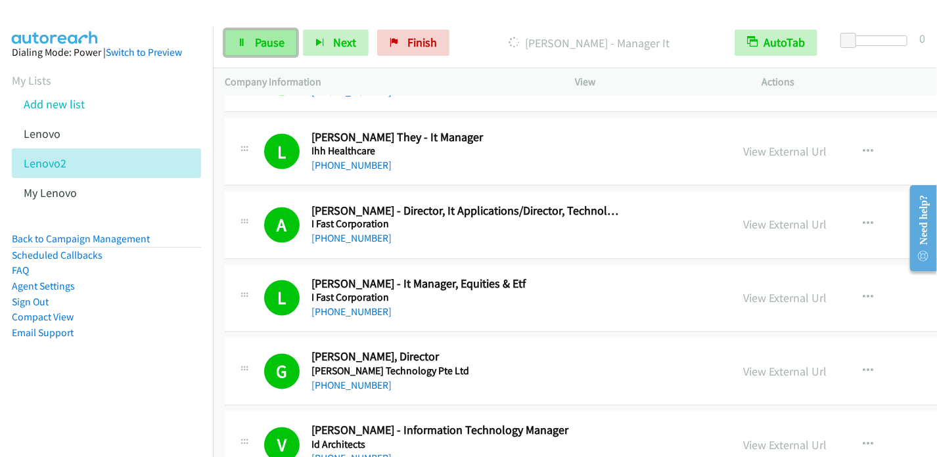
click at [257, 41] on span "Pause" at bounding box center [270, 42] width 30 height 15
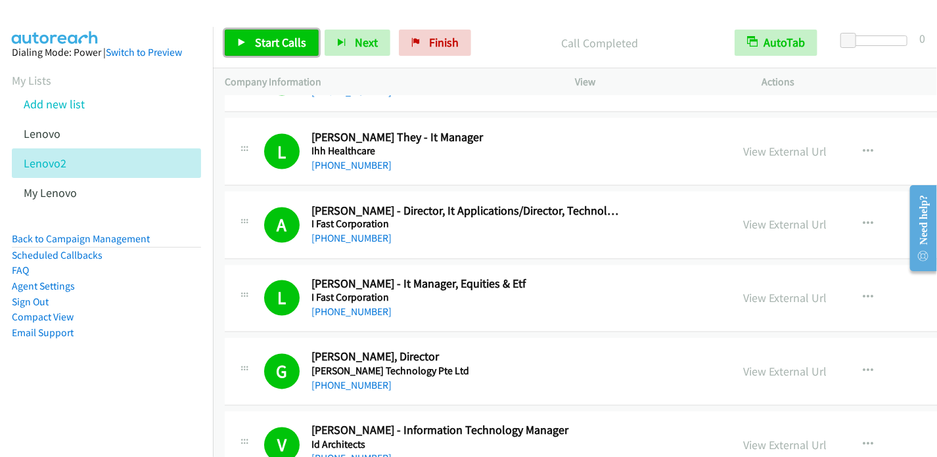
click at [254, 47] on link "Start Calls" at bounding box center [272, 43] width 94 height 26
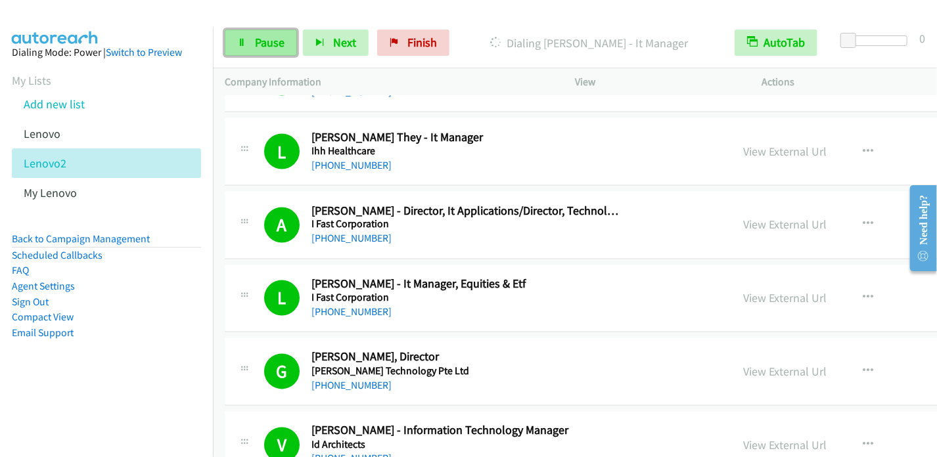
click at [259, 41] on span "Pause" at bounding box center [270, 42] width 30 height 15
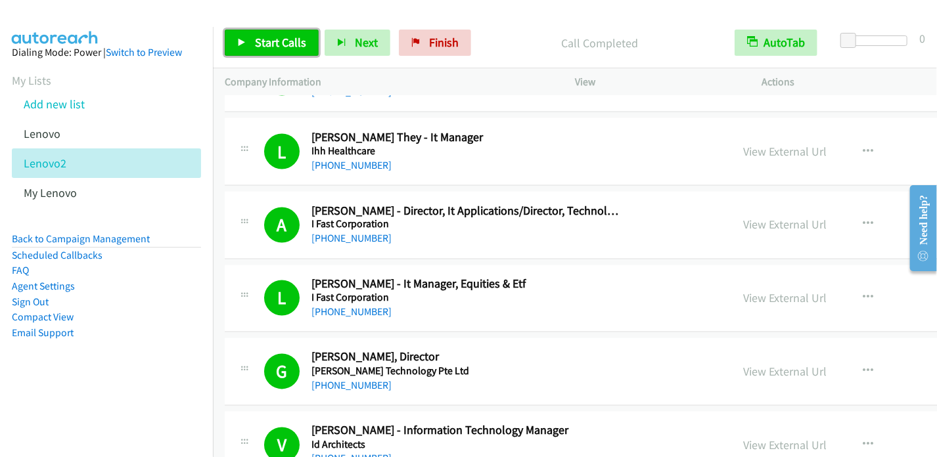
click at [257, 45] on span "Start Calls" at bounding box center [280, 42] width 51 height 15
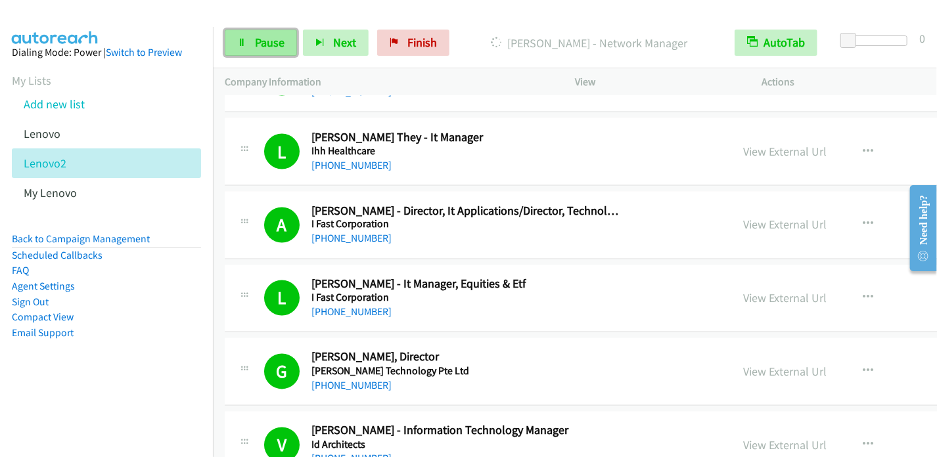
click at [251, 39] on link "Pause" at bounding box center [261, 43] width 72 height 26
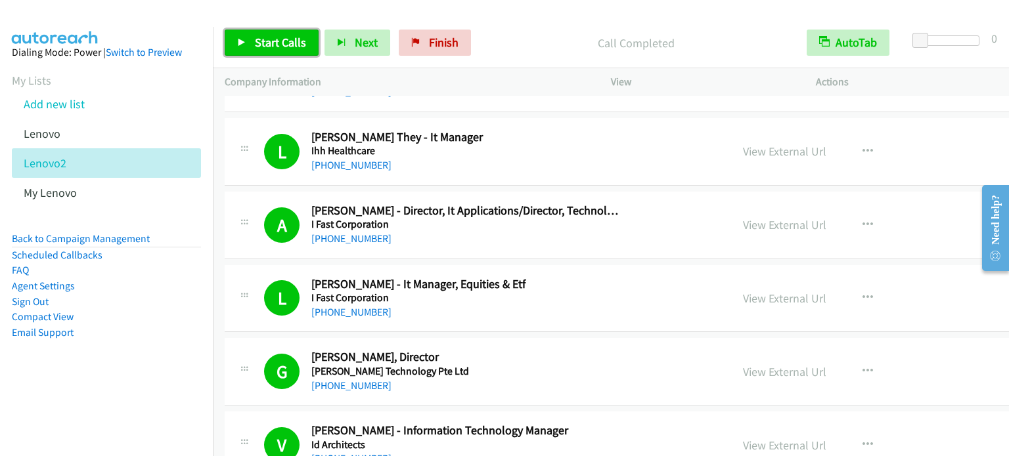
click at [235, 46] on link "Start Calls" at bounding box center [272, 43] width 94 height 26
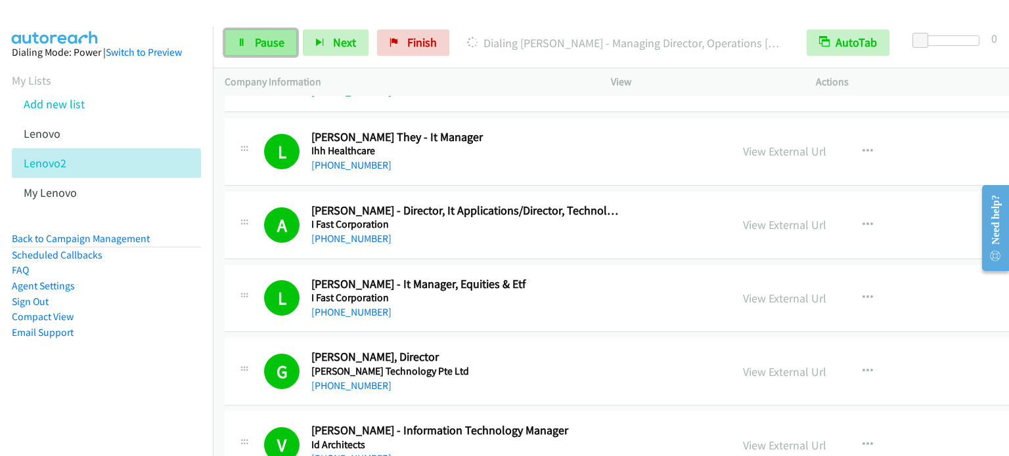
drag, startPoint x: 267, startPoint y: 38, endPoint x: 278, endPoint y: 30, distance: 14.2
click at [267, 38] on span "Pause" at bounding box center [270, 42] width 30 height 15
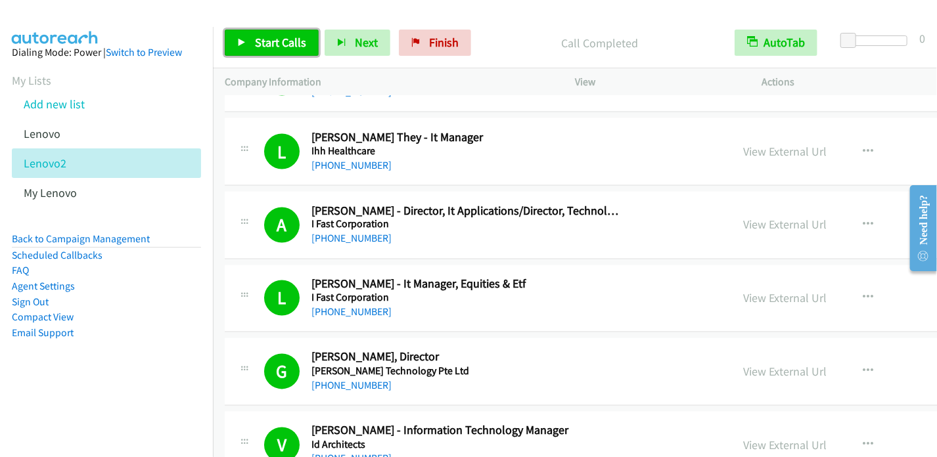
click at [284, 39] on span "Start Calls" at bounding box center [280, 42] width 51 height 15
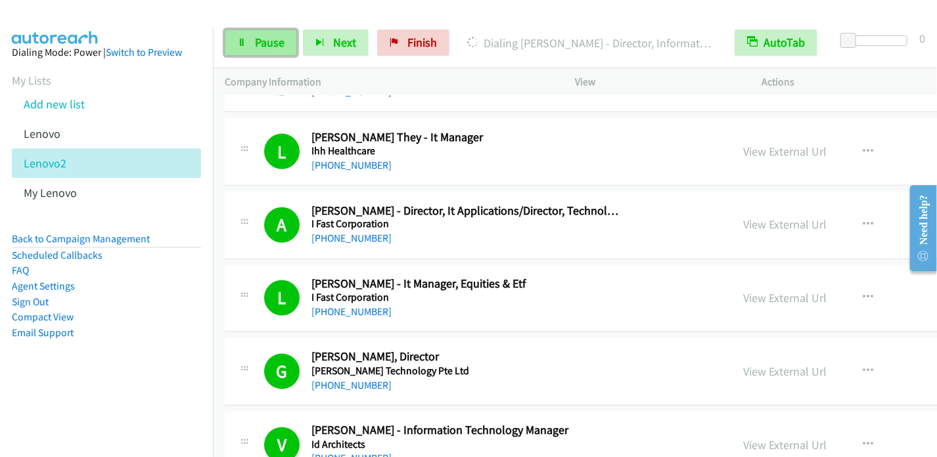
click at [268, 40] on span "Pause" at bounding box center [270, 42] width 30 height 15
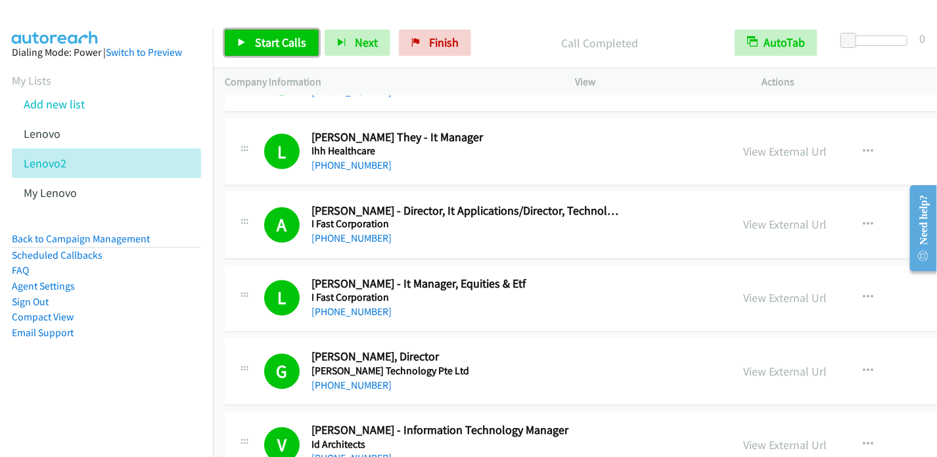
click at [284, 47] on span "Start Calls" at bounding box center [280, 42] width 51 height 15
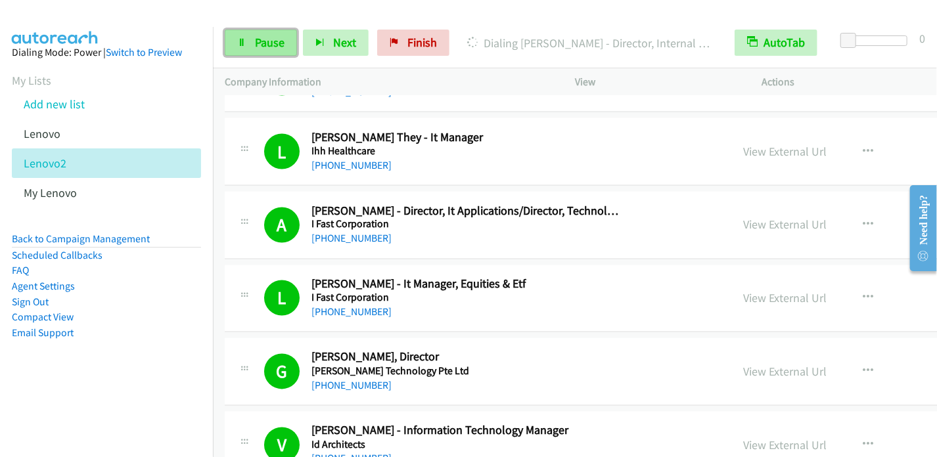
click at [257, 45] on span "Pause" at bounding box center [270, 42] width 30 height 15
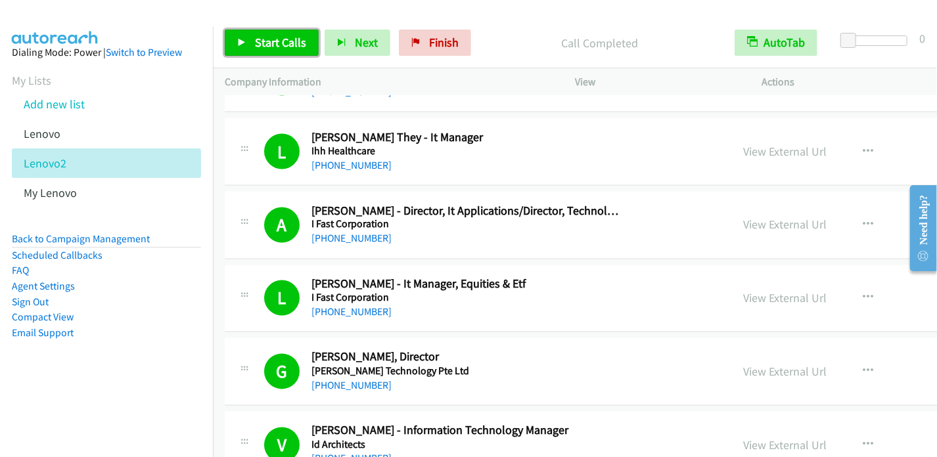
click at [257, 39] on span "Start Calls" at bounding box center [280, 42] width 51 height 15
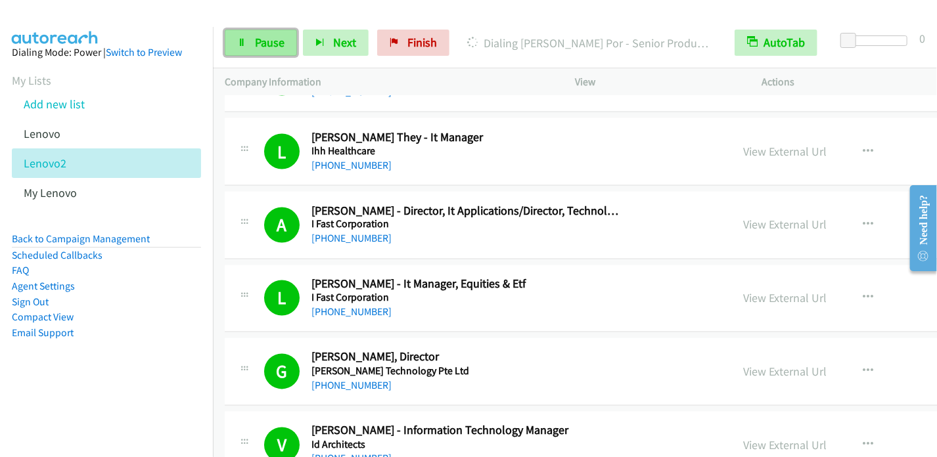
click at [263, 47] on span "Pause" at bounding box center [270, 42] width 30 height 15
